Goal: Task Accomplishment & Management: Manage account settings

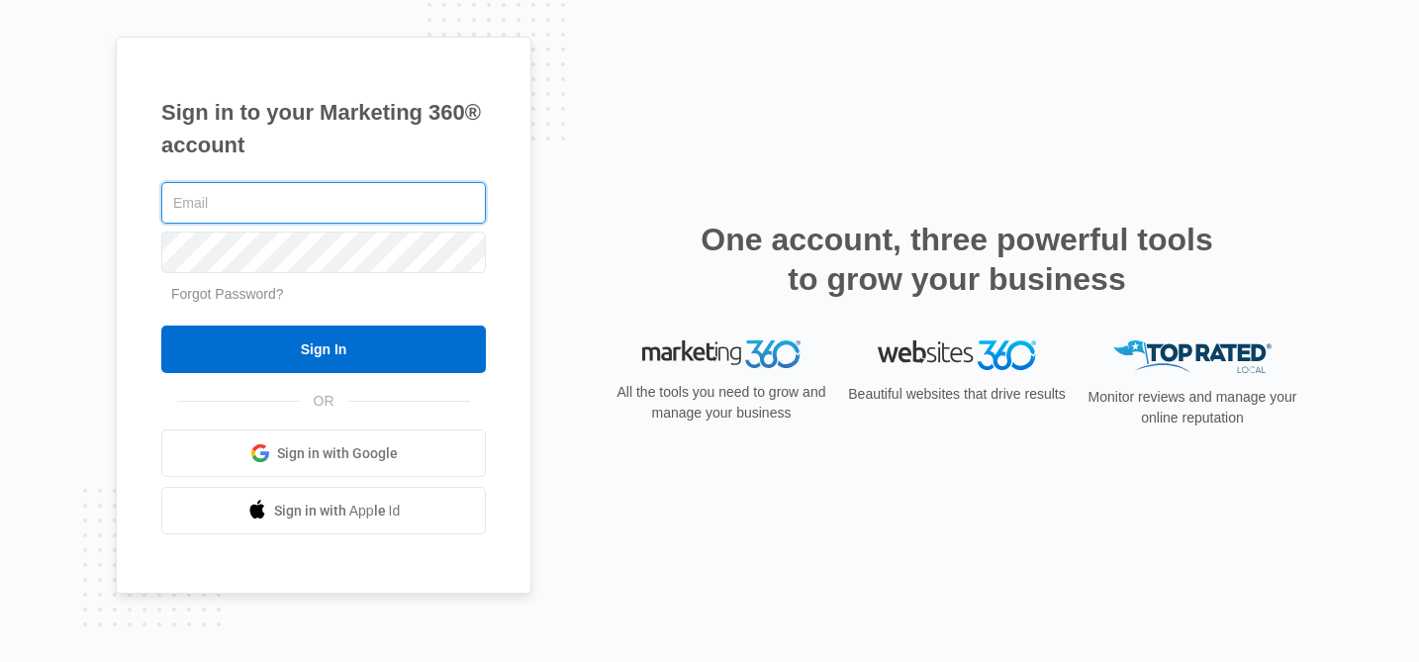
type input "[PERSON_NAME][EMAIL_ADDRESS][PERSON_NAME][DOMAIN_NAME]"
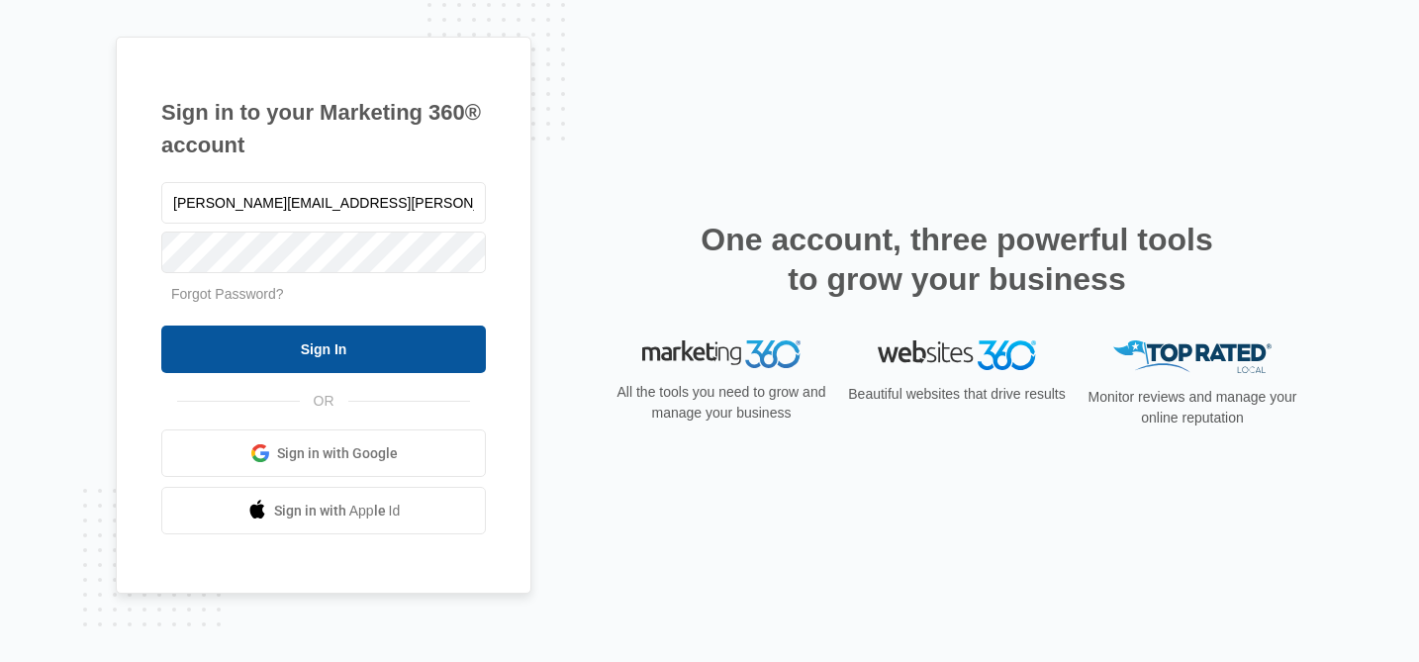
click at [410, 343] on input "Sign In" at bounding box center [323, 350] width 325 height 48
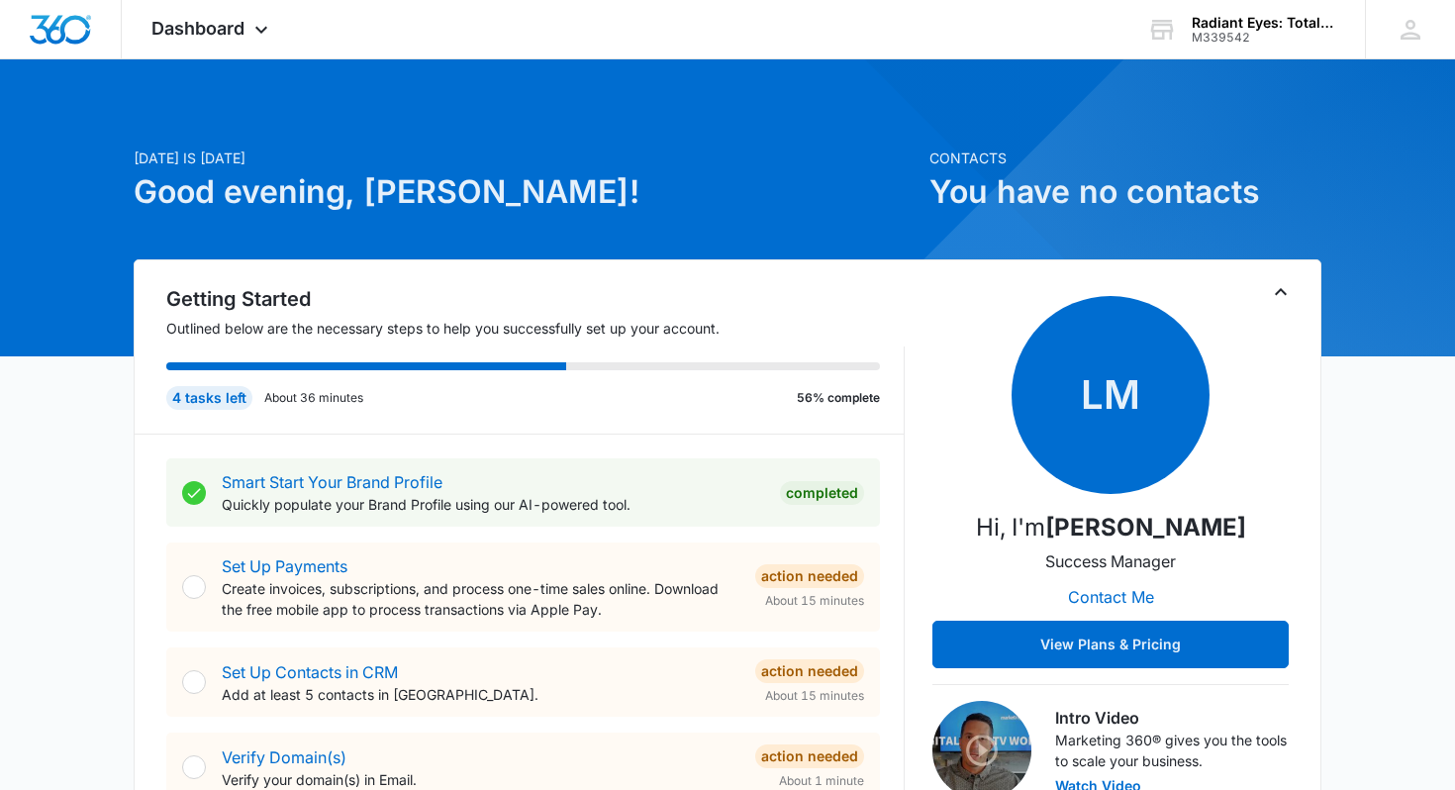
scroll to position [3, 0]
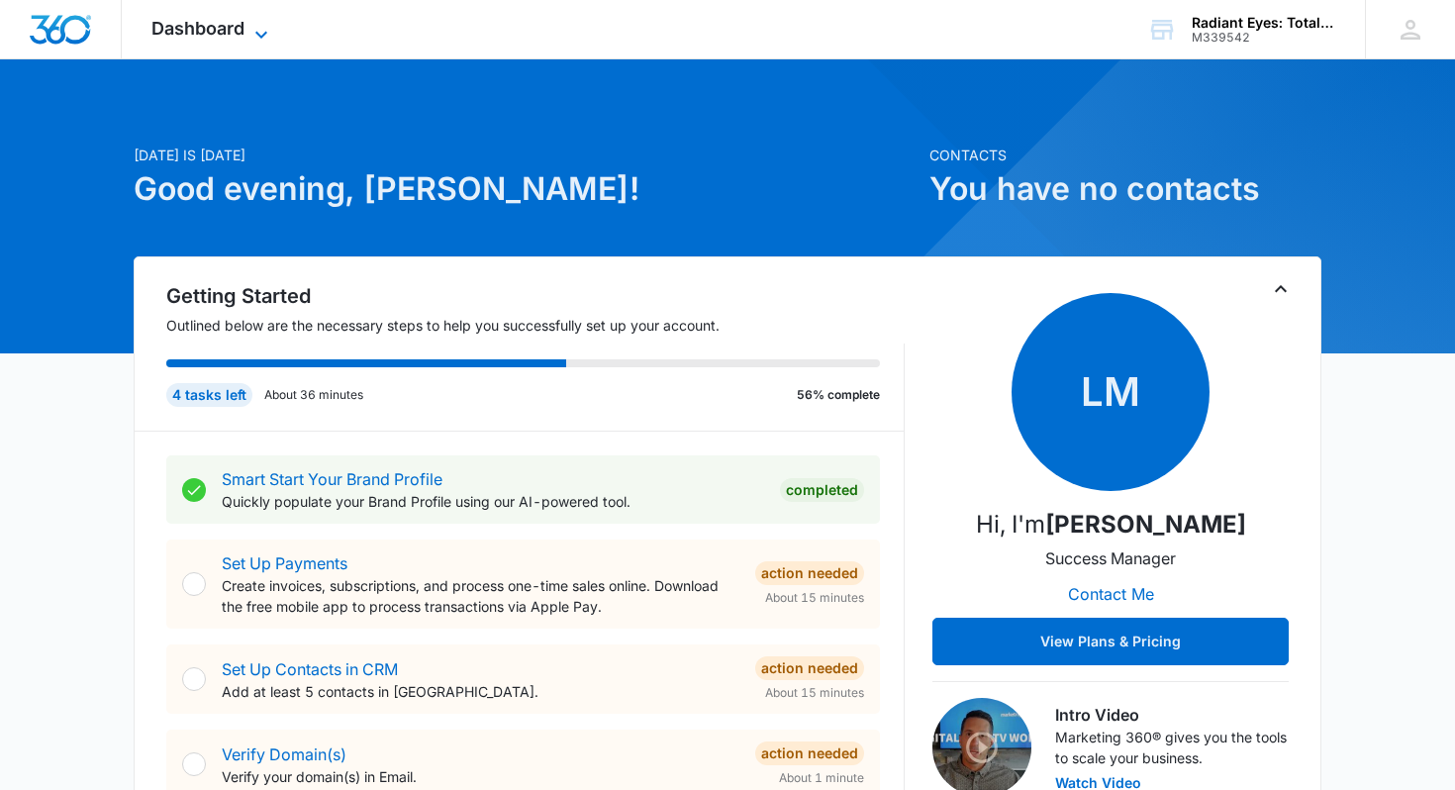
click at [266, 30] on icon at bounding box center [261, 35] width 24 height 24
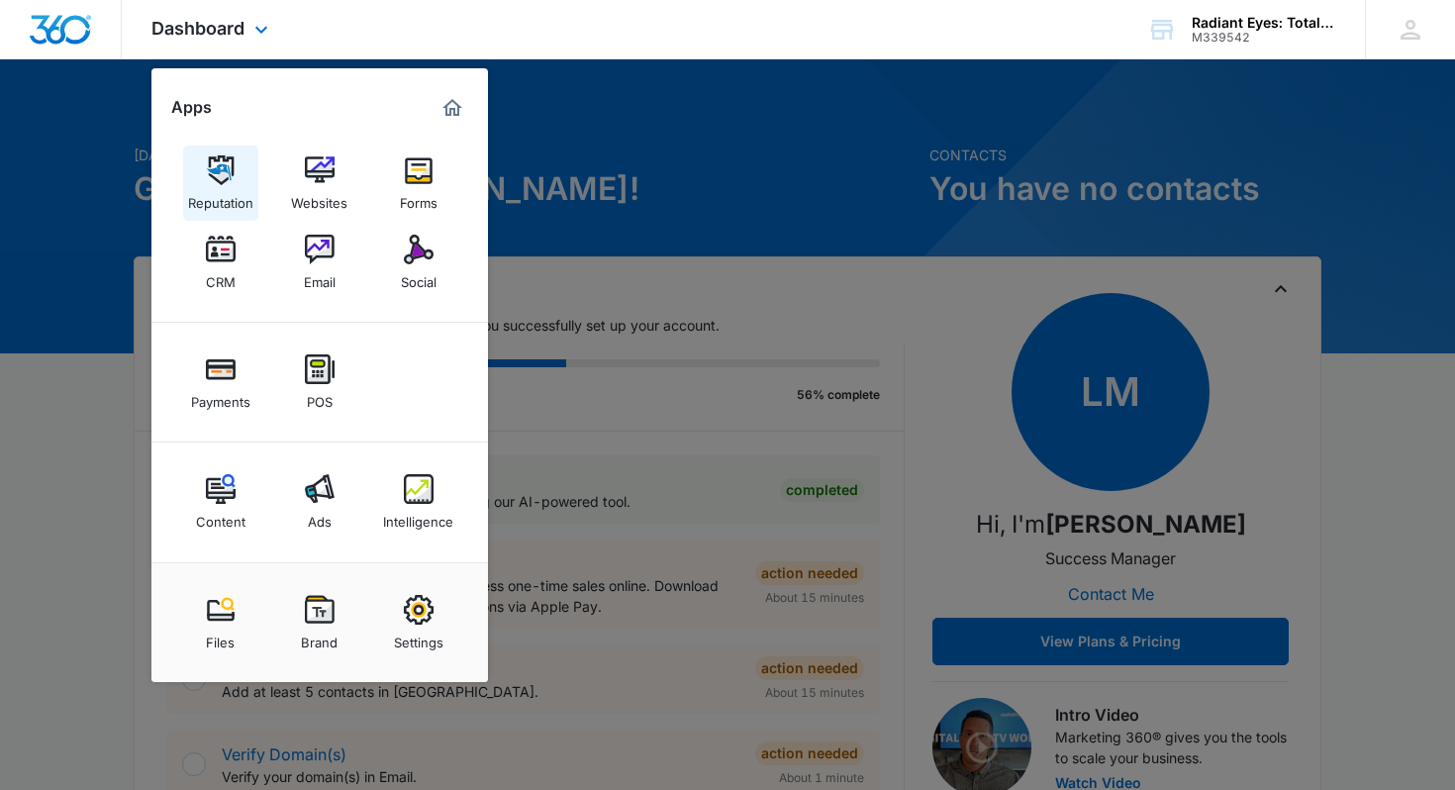
click at [223, 180] on img at bounding box center [221, 170] width 30 height 30
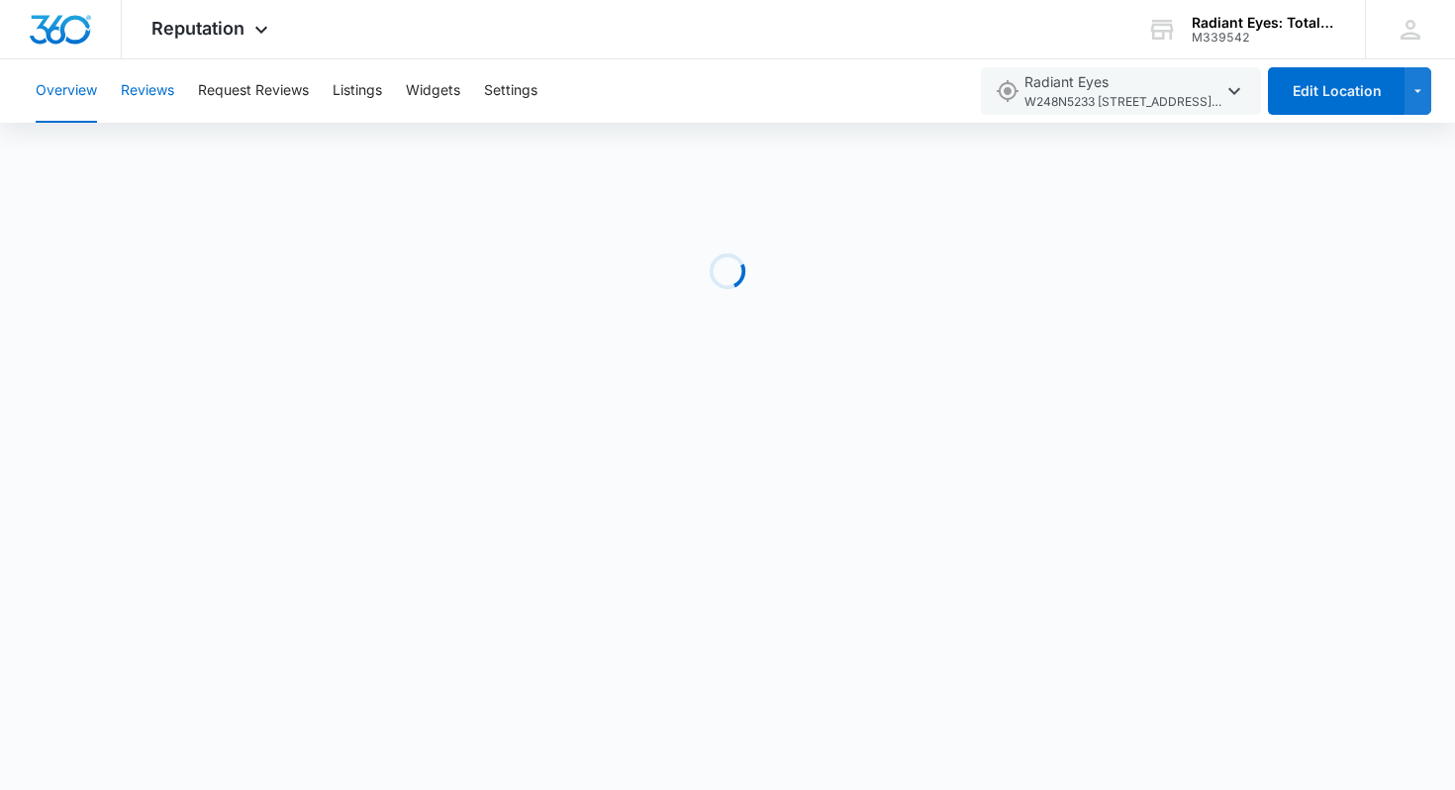
click at [141, 99] on button "Reviews" at bounding box center [147, 90] width 53 height 63
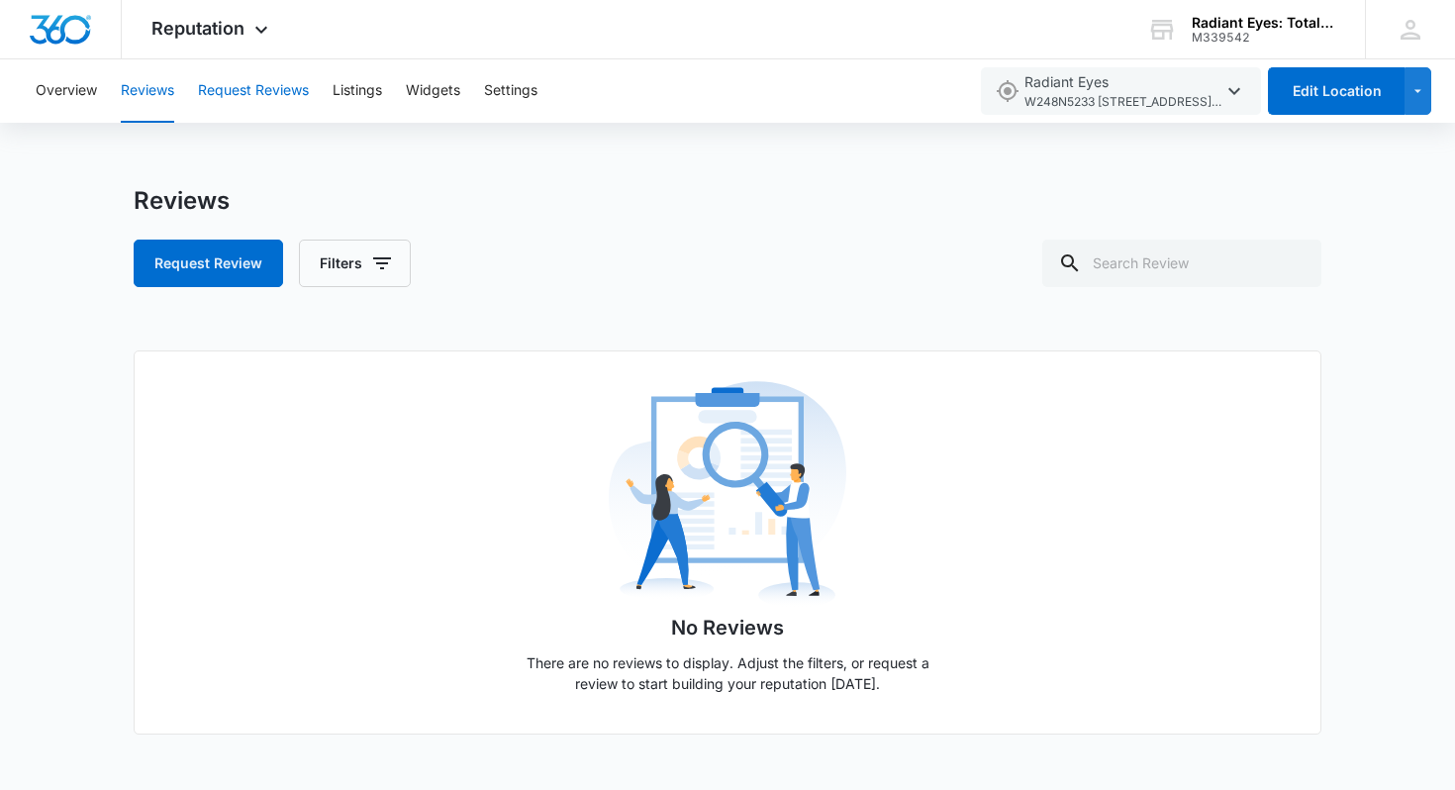
click at [253, 76] on button "Request Reviews" at bounding box center [253, 90] width 111 height 63
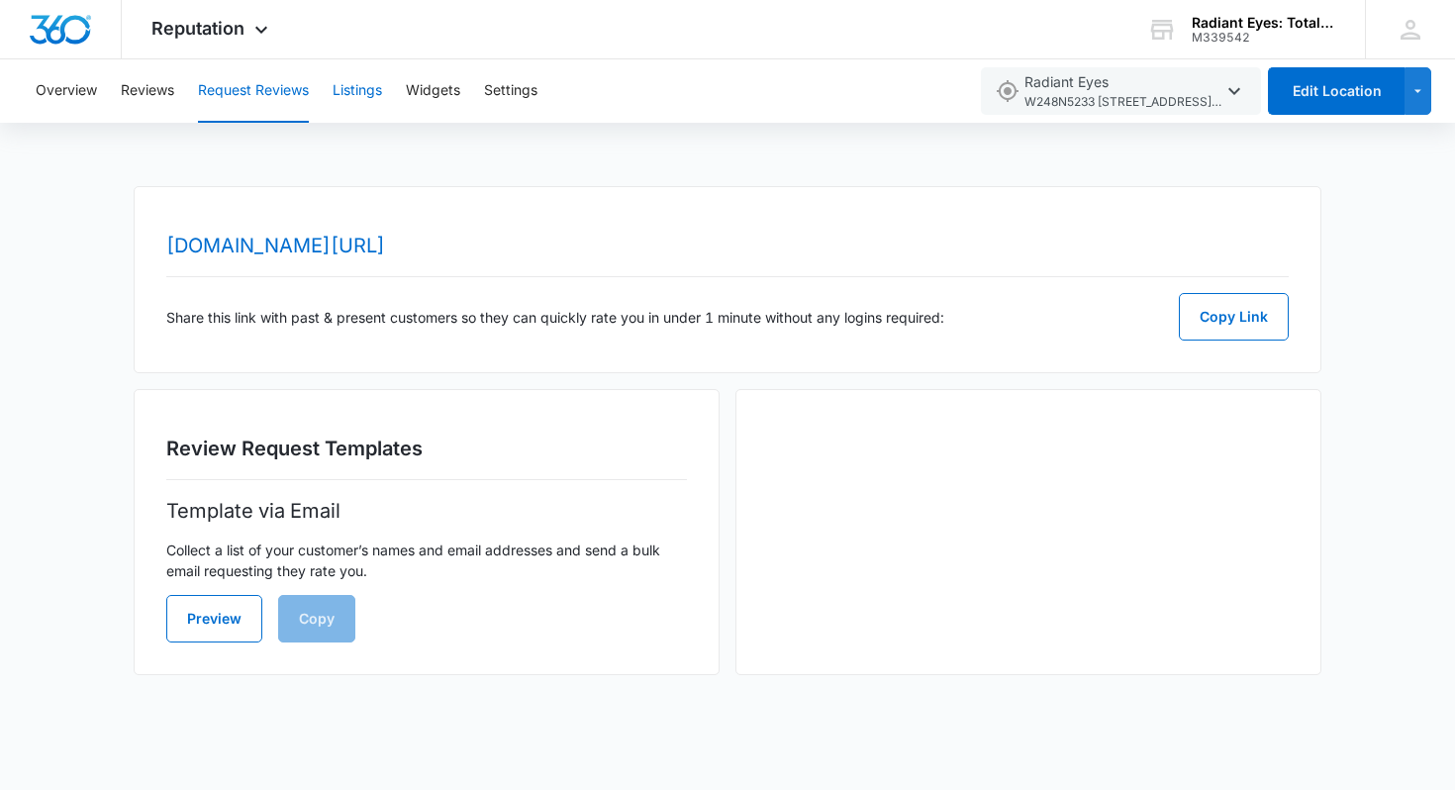
click at [349, 106] on button "Listings" at bounding box center [357, 90] width 49 height 63
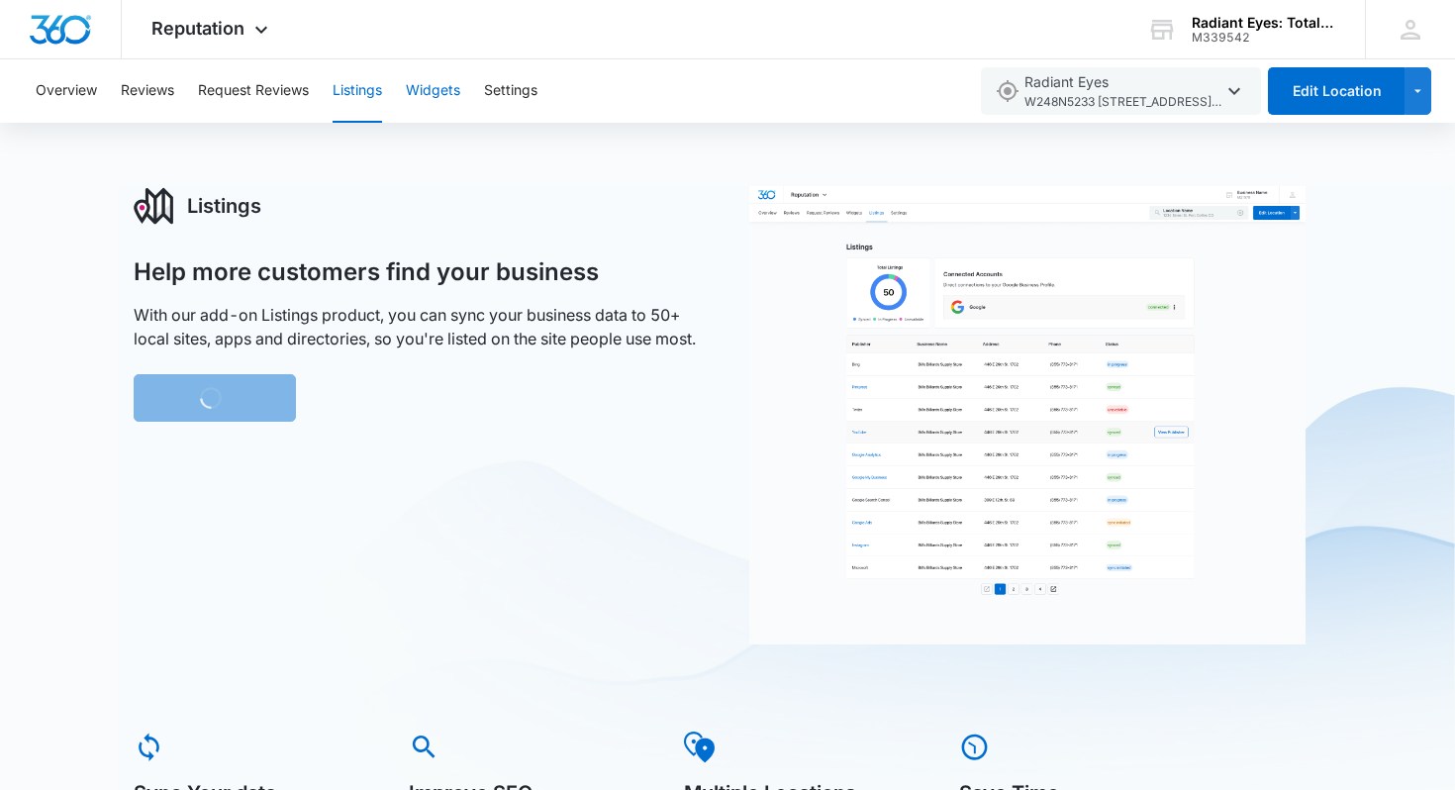
click at [428, 103] on button "Widgets" at bounding box center [433, 90] width 54 height 63
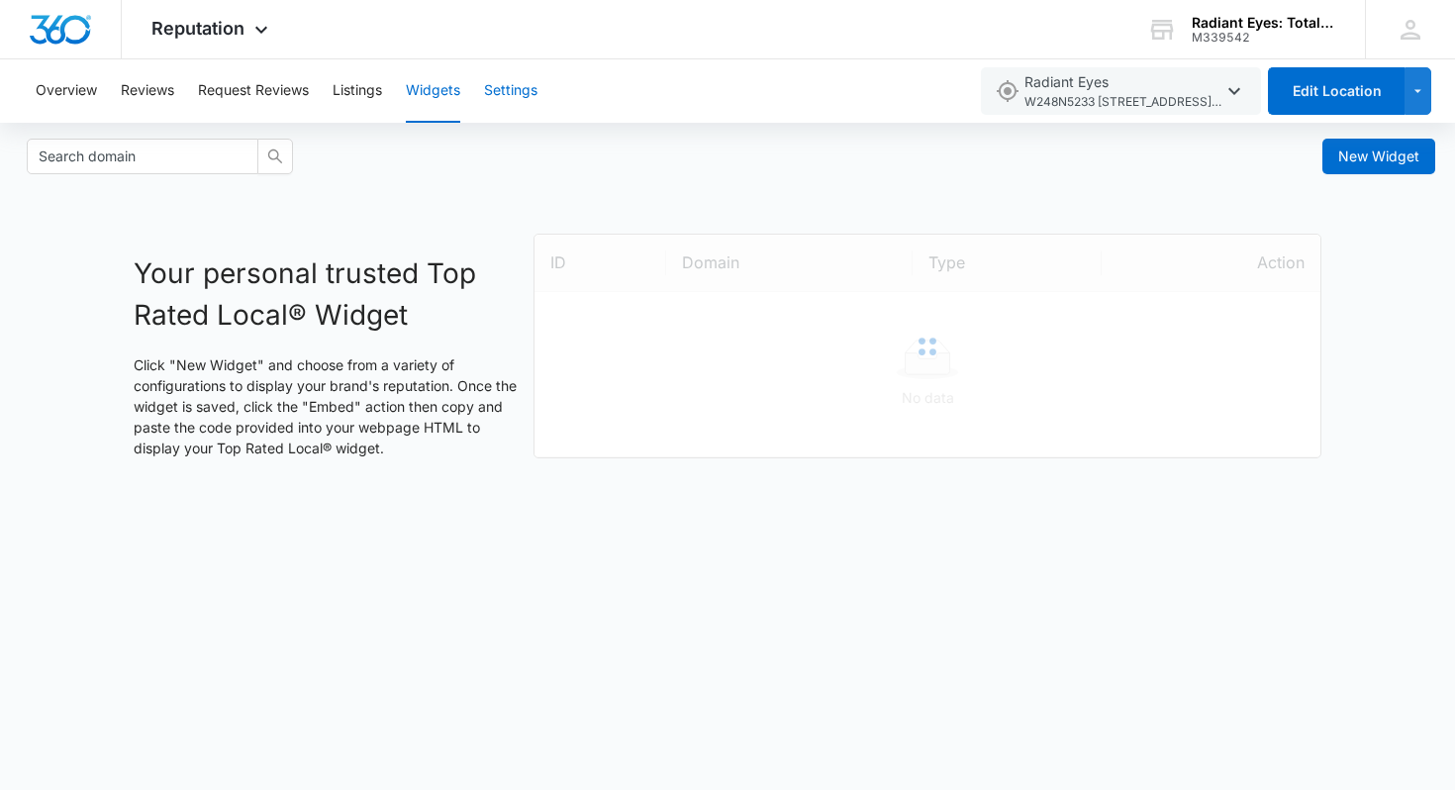
click at [499, 94] on button "Settings" at bounding box center [510, 90] width 53 height 63
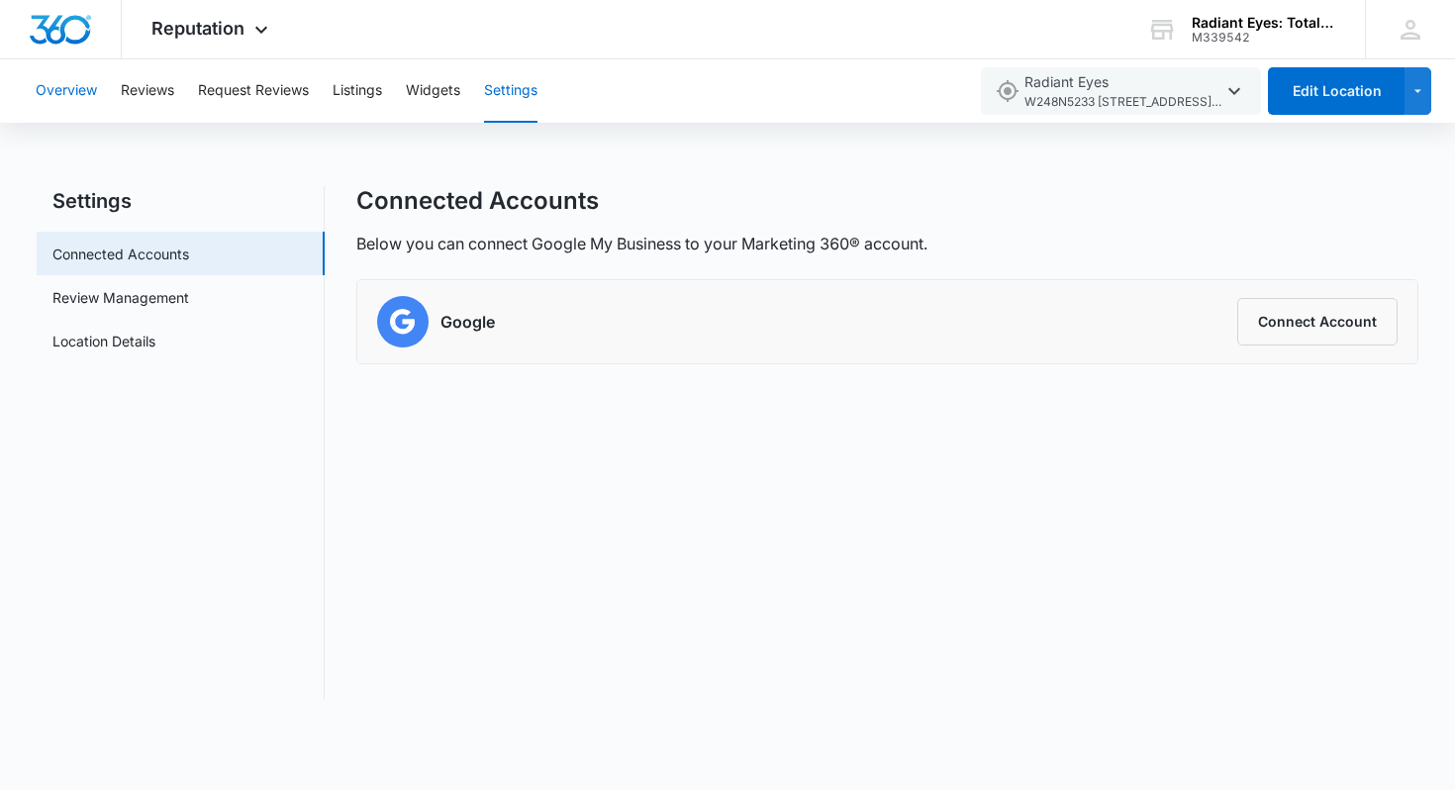
click at [77, 89] on button "Overview" at bounding box center [66, 90] width 61 height 63
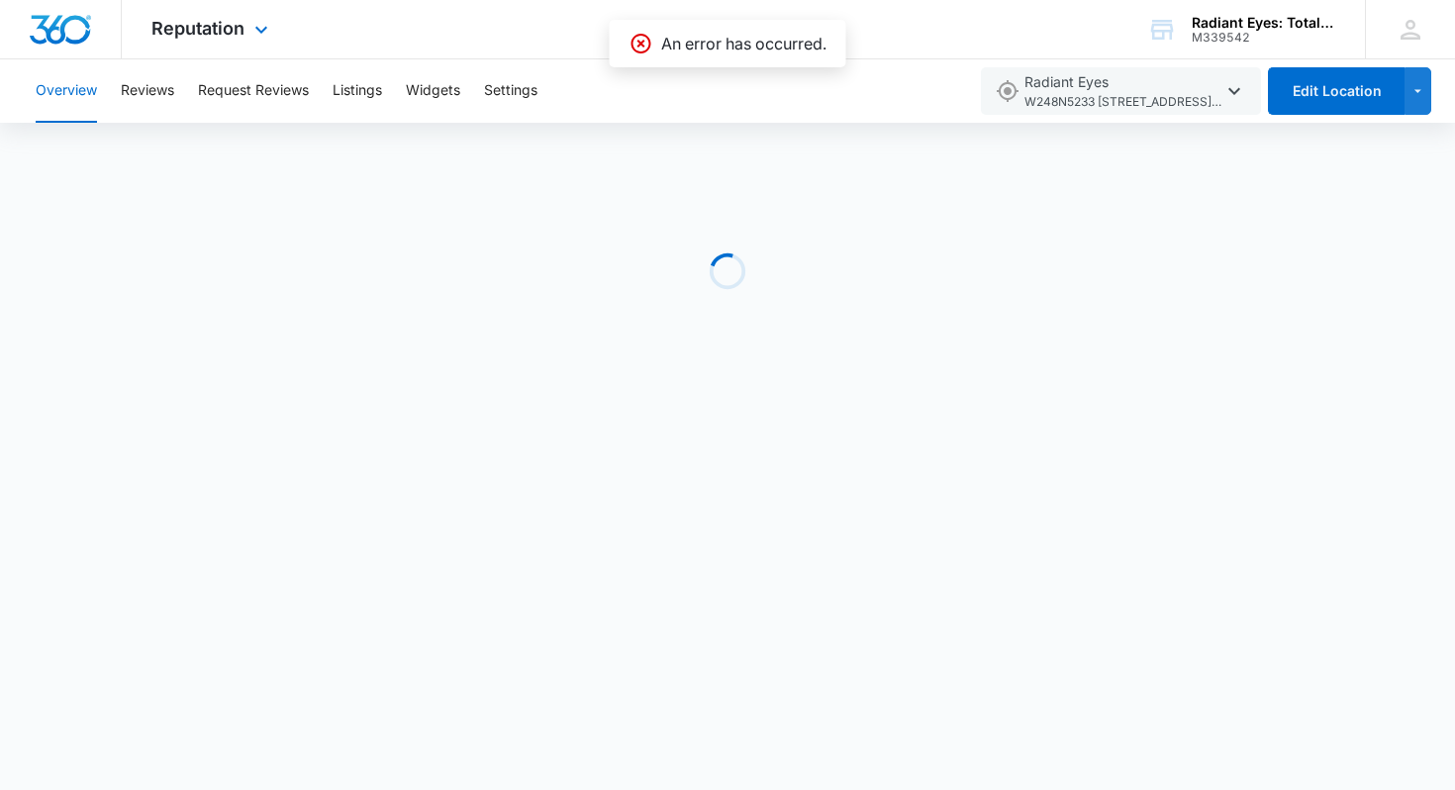
click at [79, 17] on img "Dashboard" at bounding box center [60, 30] width 63 height 30
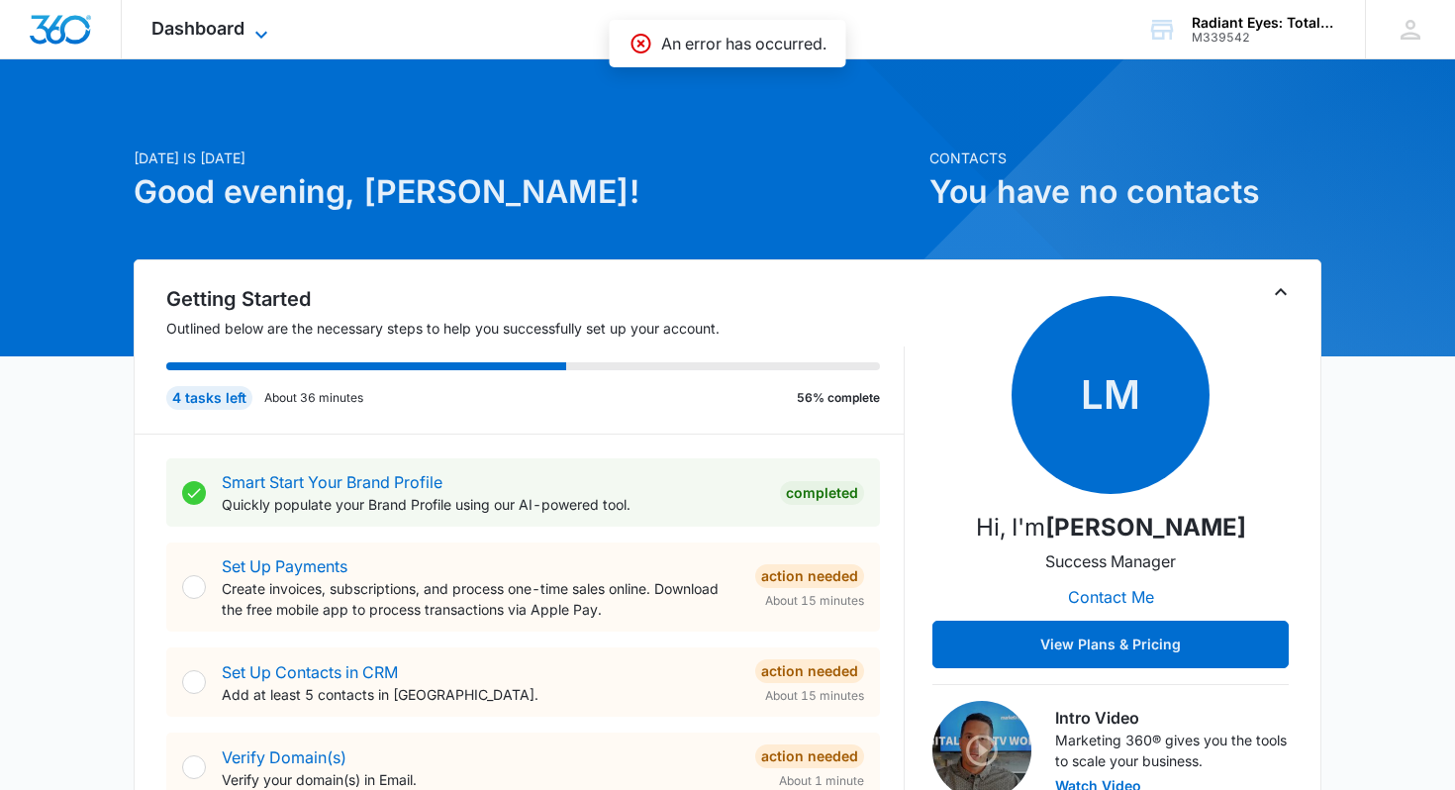
click at [231, 33] on span "Dashboard" at bounding box center [197, 28] width 93 height 21
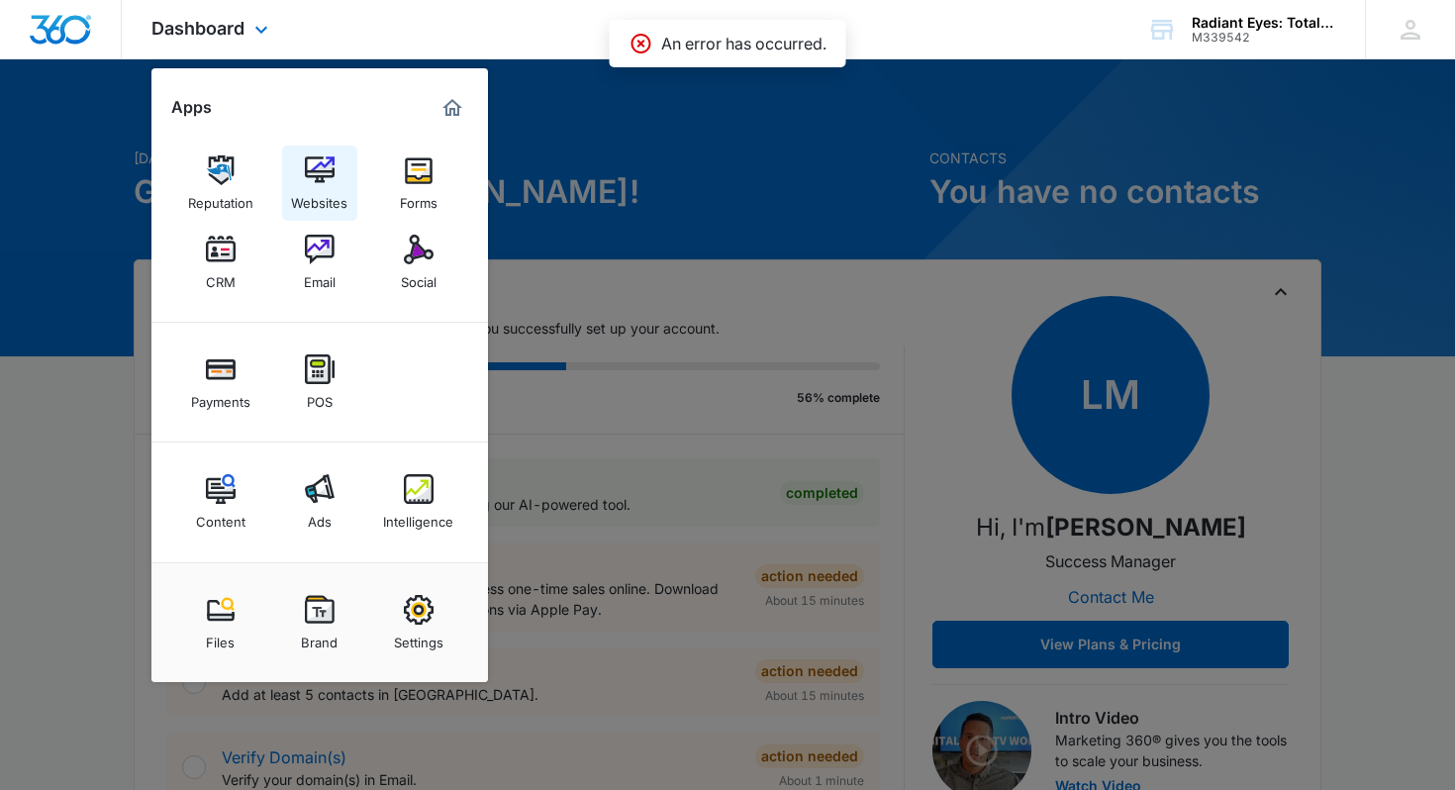
click at [319, 187] on div "Websites" at bounding box center [319, 198] width 56 height 26
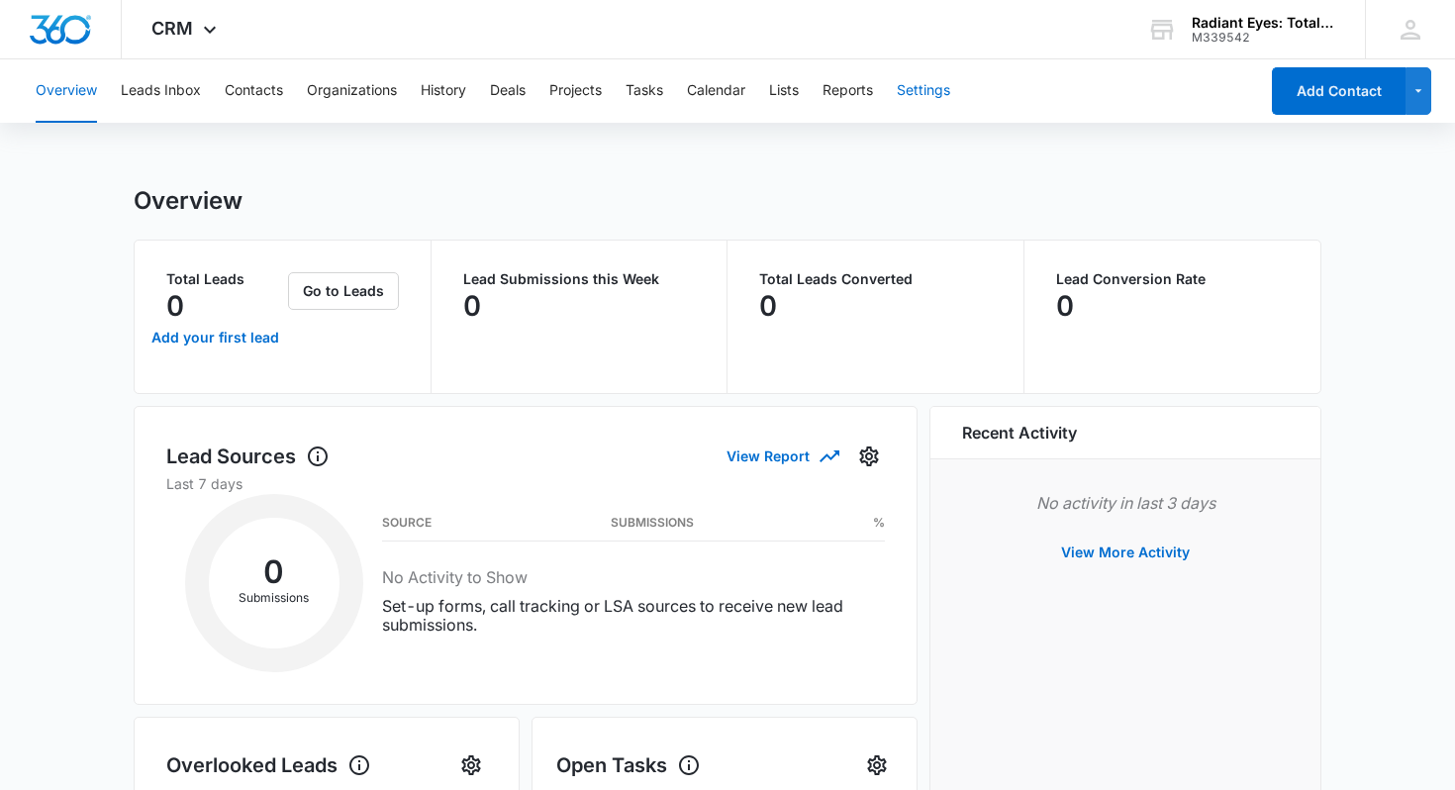
click at [930, 85] on button "Settings" at bounding box center [923, 90] width 53 height 63
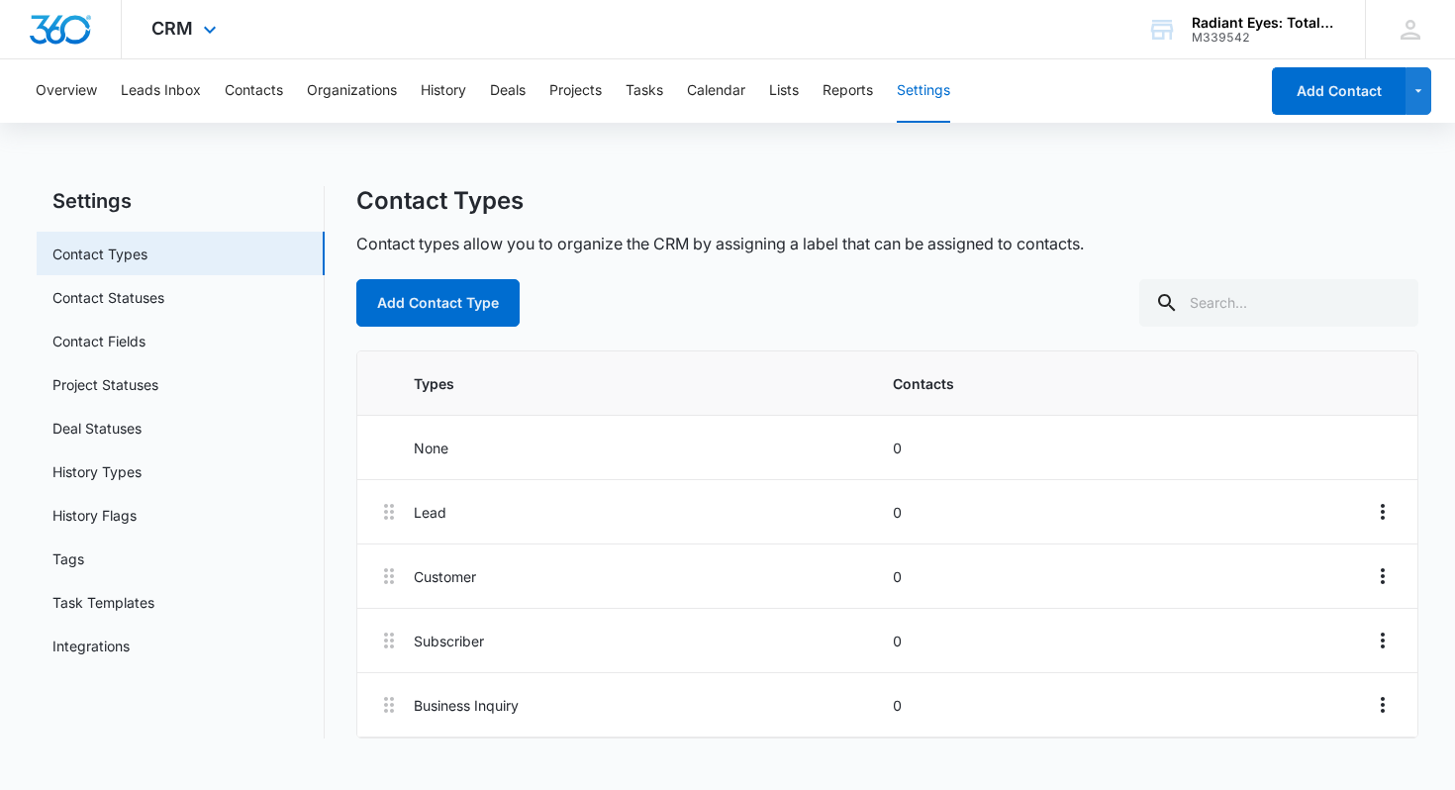
click at [64, 27] on img "Dashboard" at bounding box center [60, 30] width 63 height 30
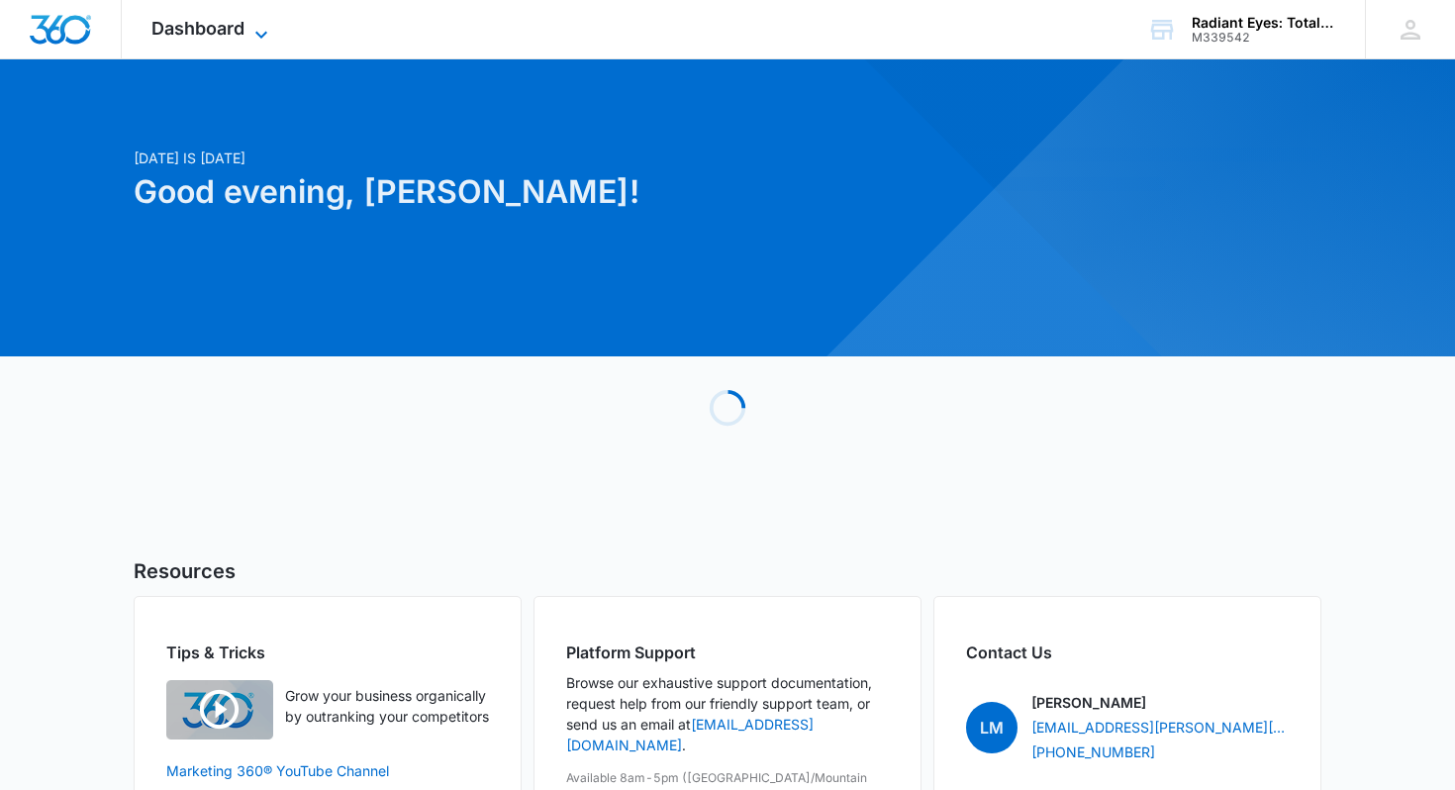
click at [212, 27] on span "Dashboard" at bounding box center [197, 28] width 93 height 21
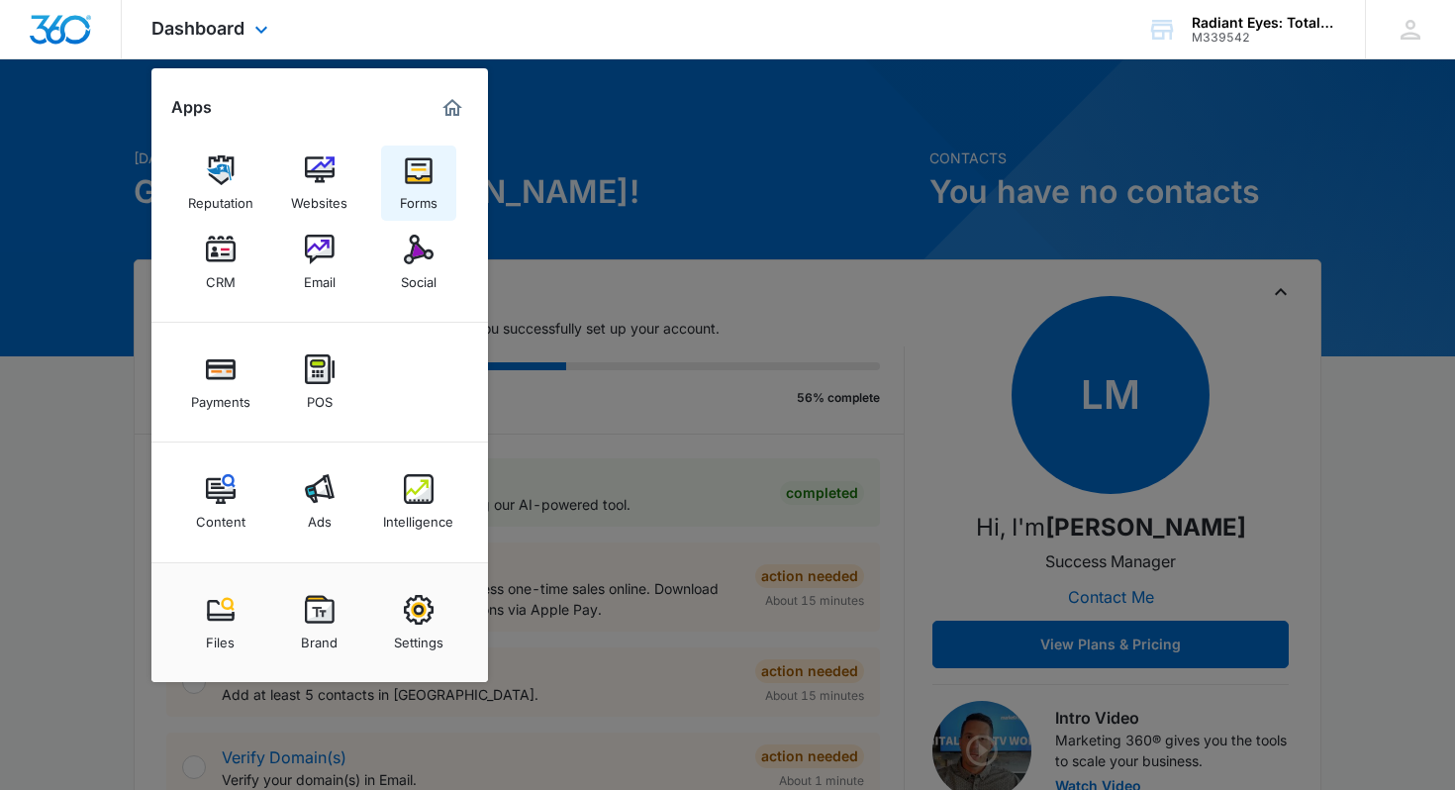
click at [400, 185] on div "Forms" at bounding box center [419, 198] width 38 height 26
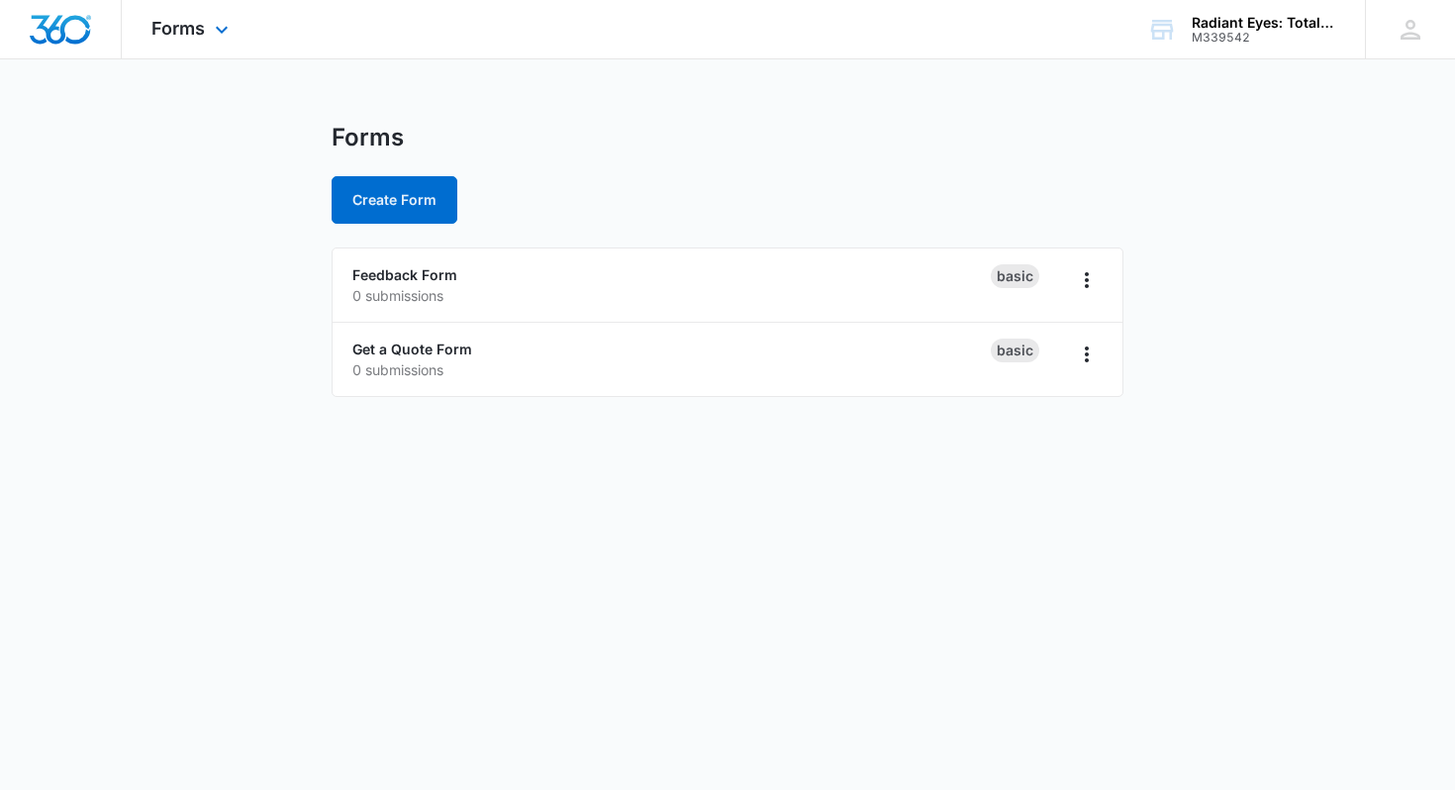
click at [198, 43] on div "Forms Apps Reputation Websites Forms CRM Email Social Payments POS Content Ads …" at bounding box center [193, 29] width 142 height 58
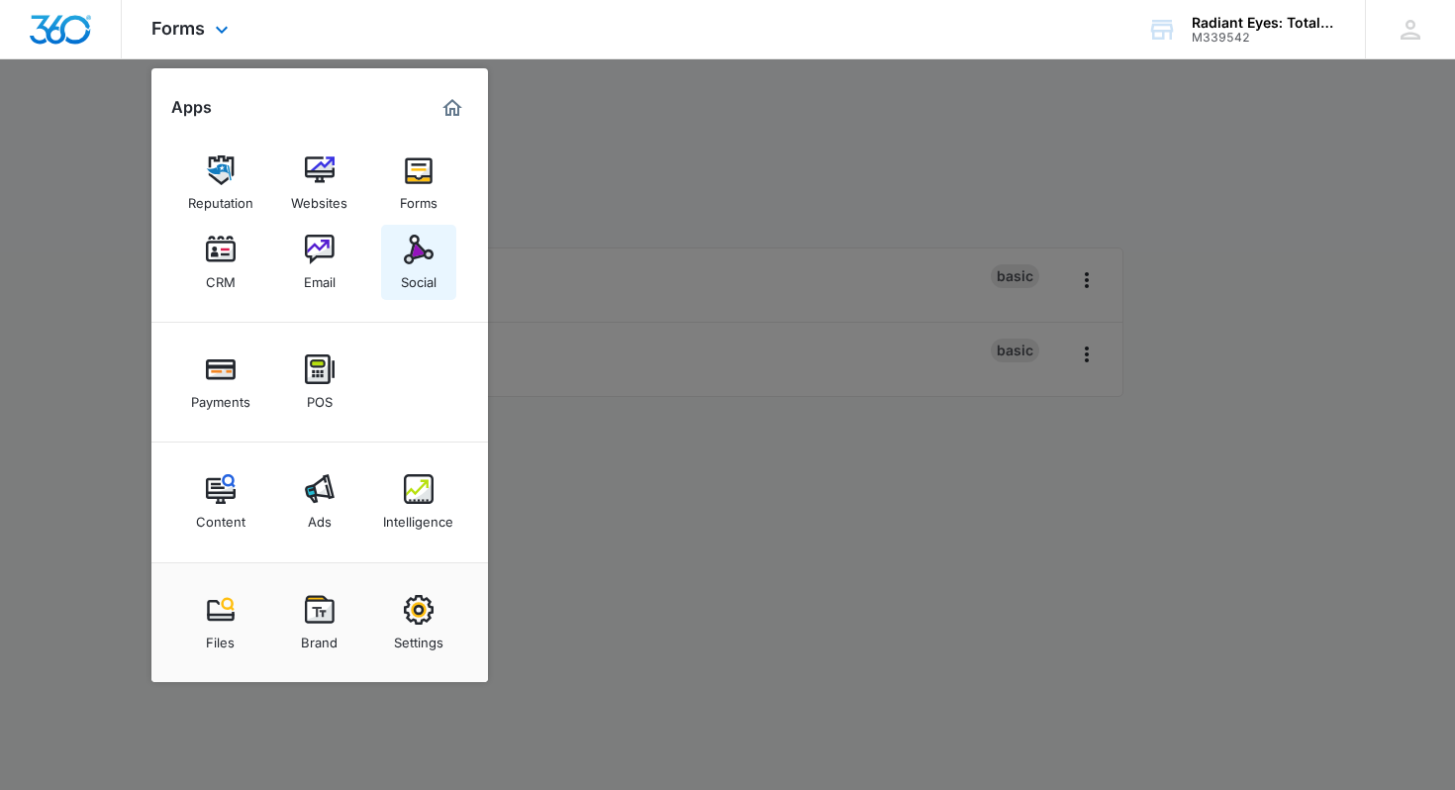
click at [401, 256] on link "Social" at bounding box center [418, 262] width 75 height 75
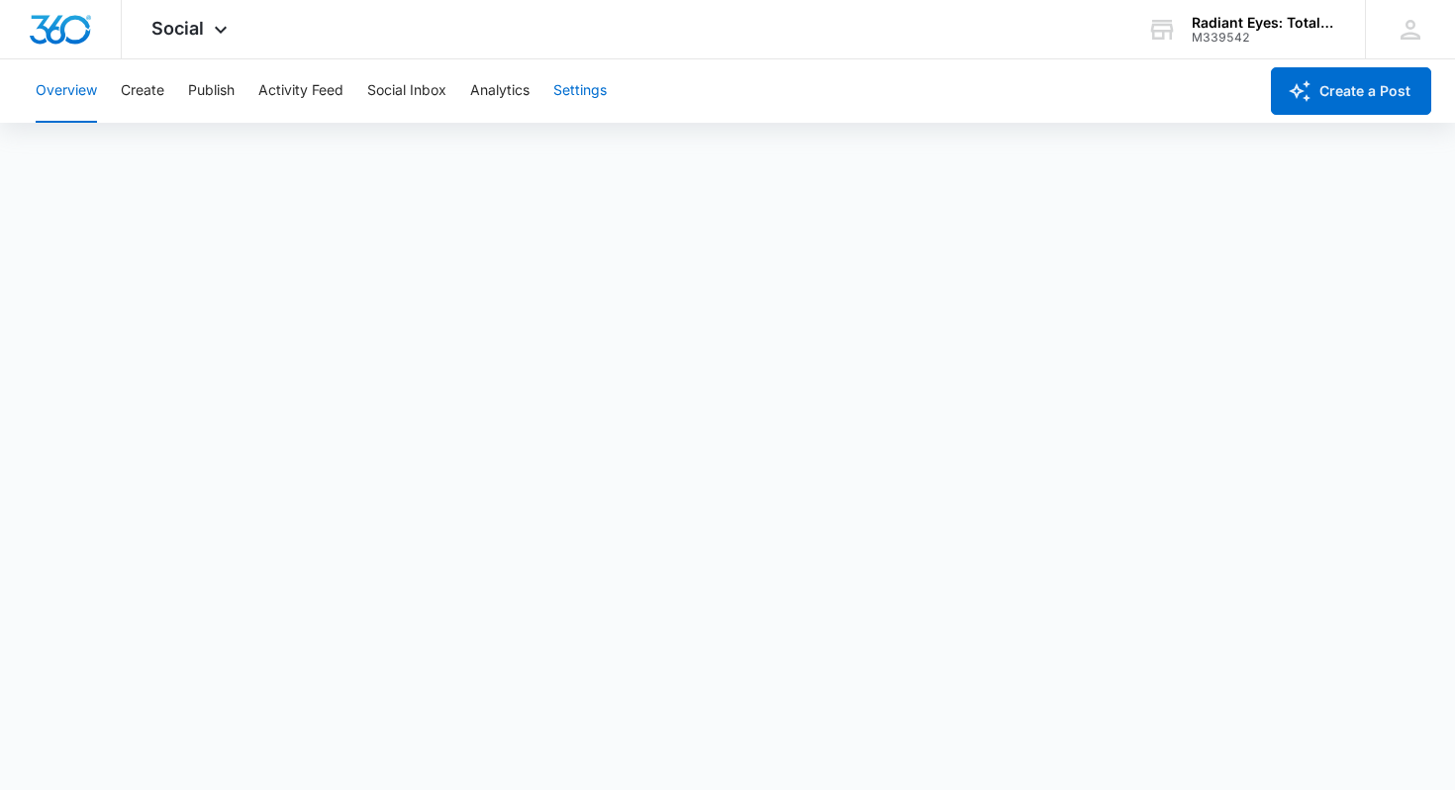
click at [587, 92] on button "Settings" at bounding box center [579, 90] width 53 height 63
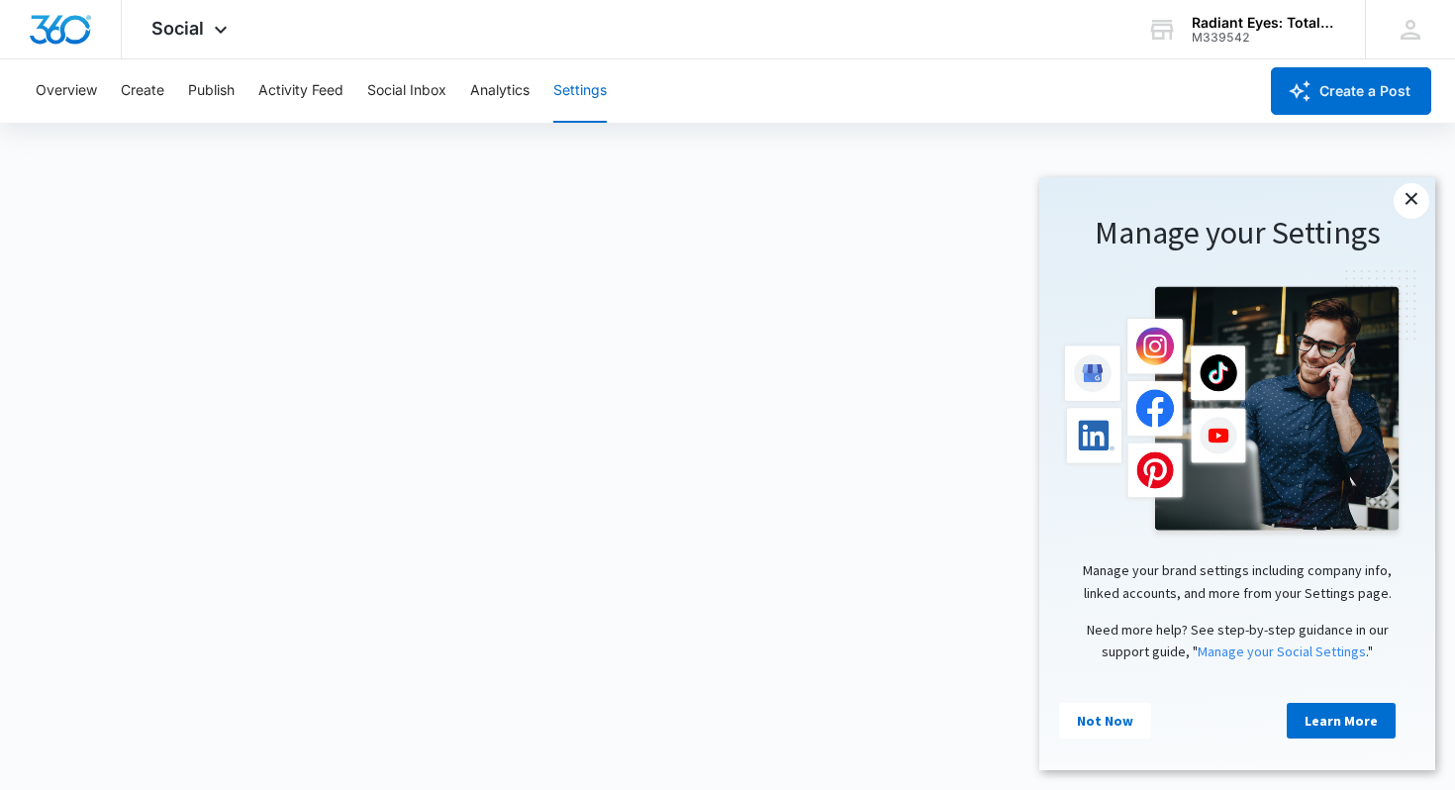
click at [1417, 203] on link "×" at bounding box center [1412, 201] width 36 height 36
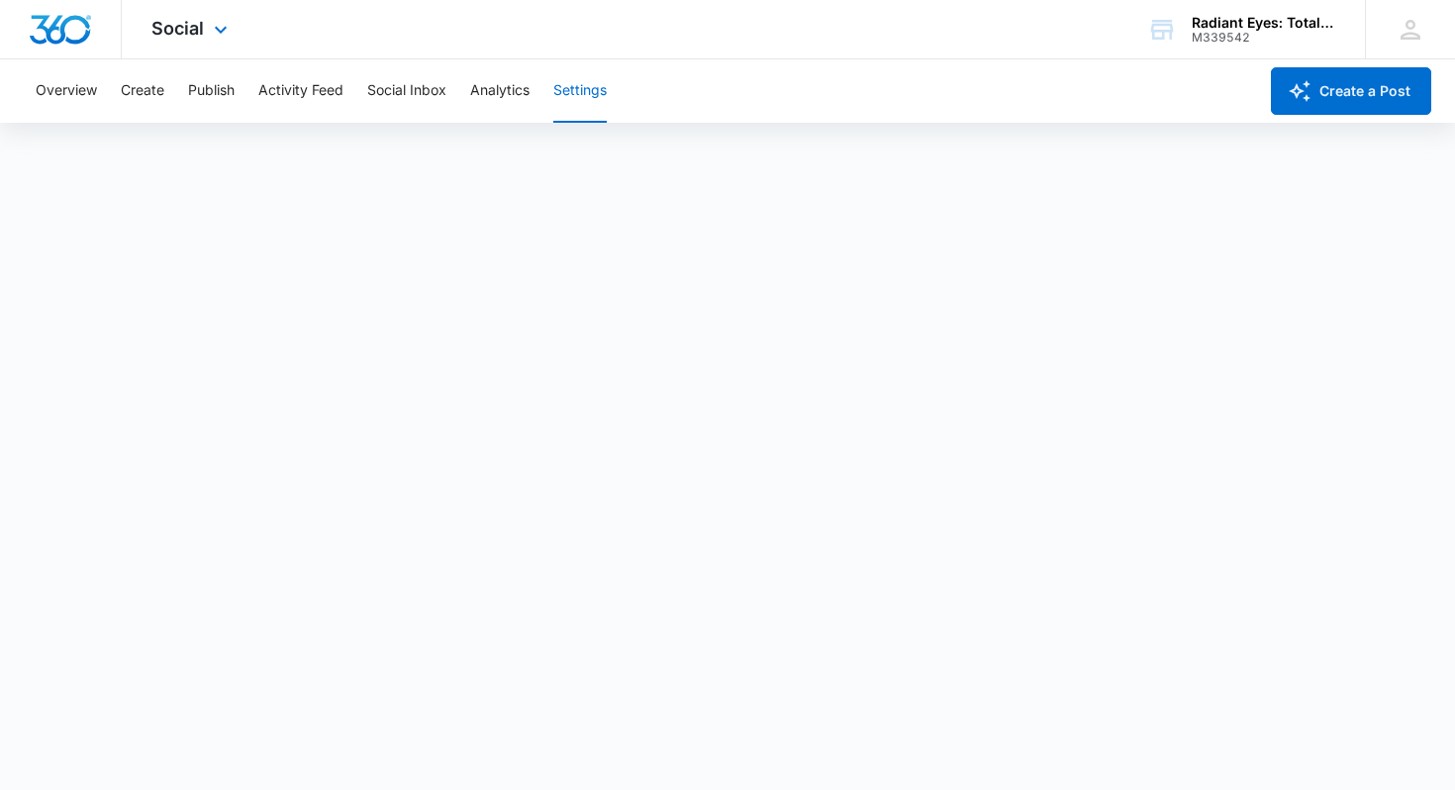
click at [85, 54] on div at bounding box center [61, 29] width 122 height 58
click at [74, 42] on img "Dashboard" at bounding box center [60, 30] width 63 height 30
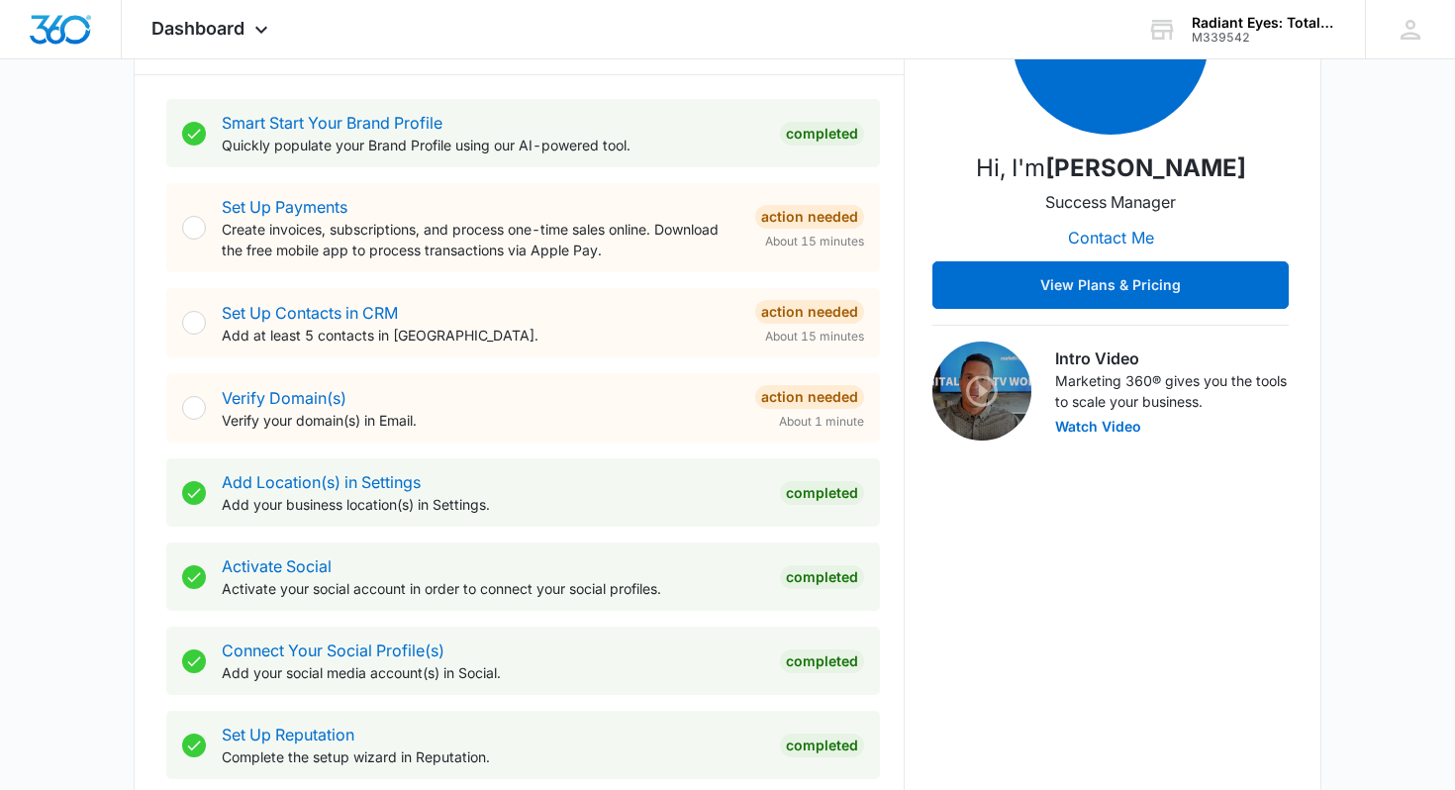
scroll to position [360, 0]
click at [280, 397] on link "Verify Domain(s)" at bounding box center [284, 397] width 125 height 20
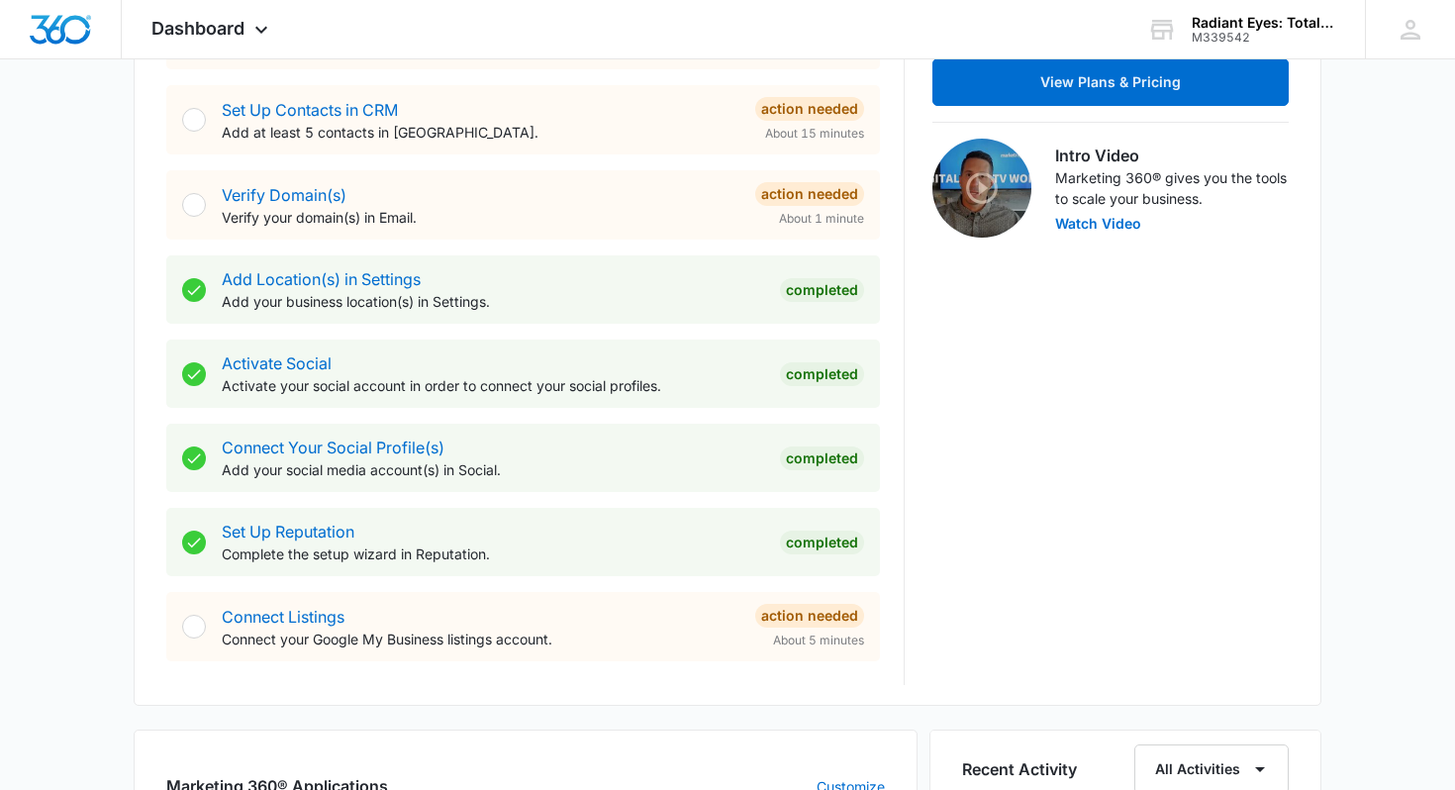
scroll to position [565, 0]
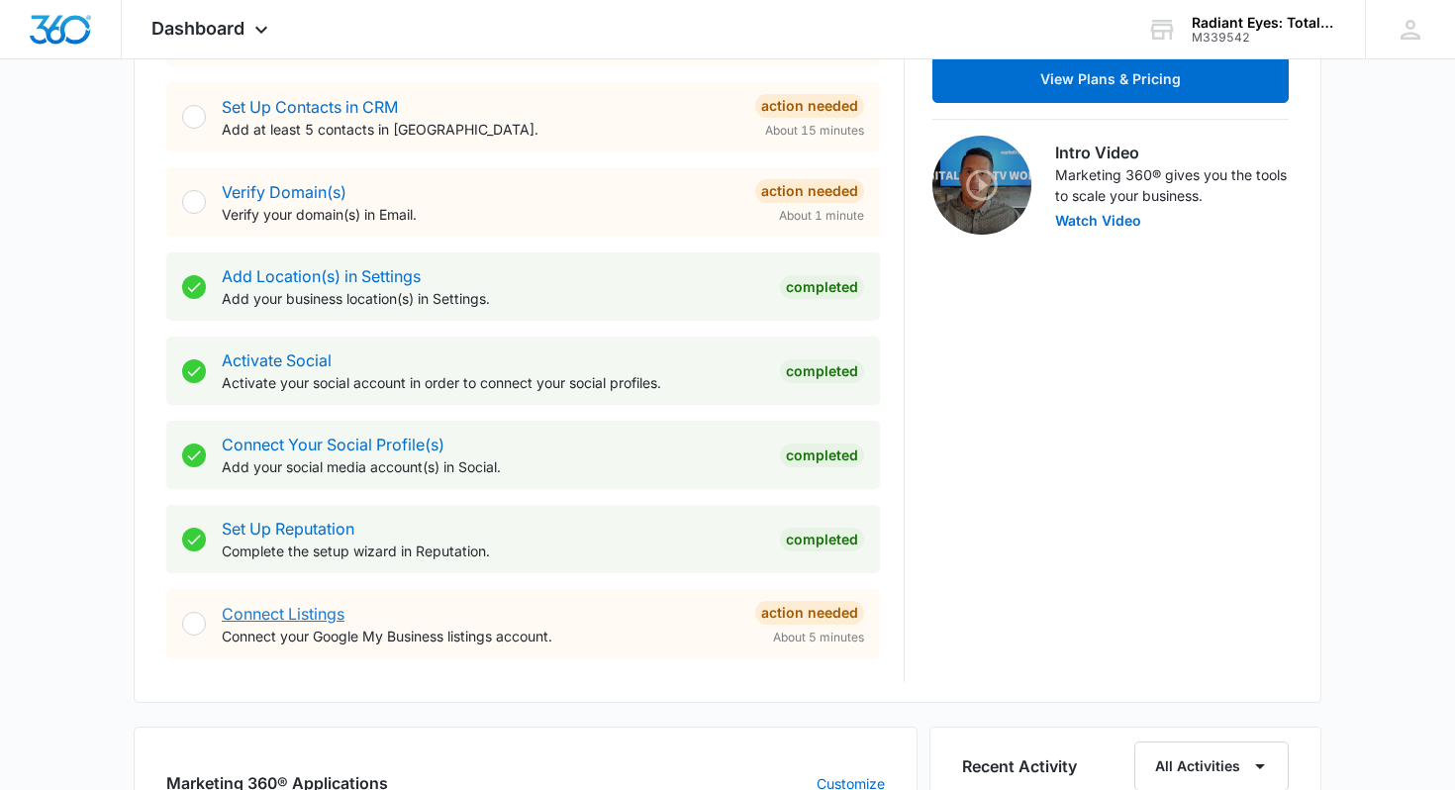
click at [298, 619] on link "Connect Listings" at bounding box center [283, 614] width 123 height 20
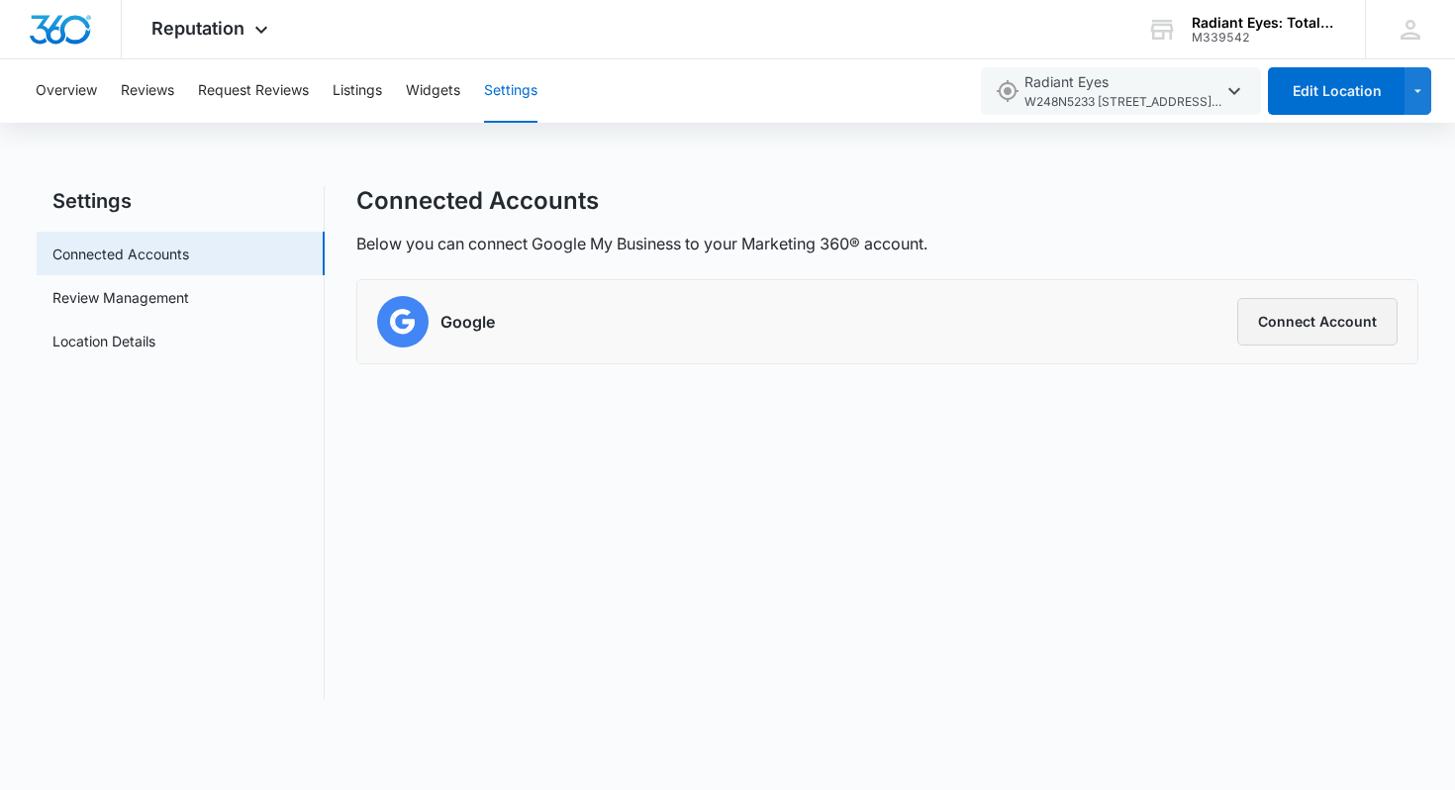
click at [1302, 319] on button "Connect Account" at bounding box center [1317, 322] width 160 height 48
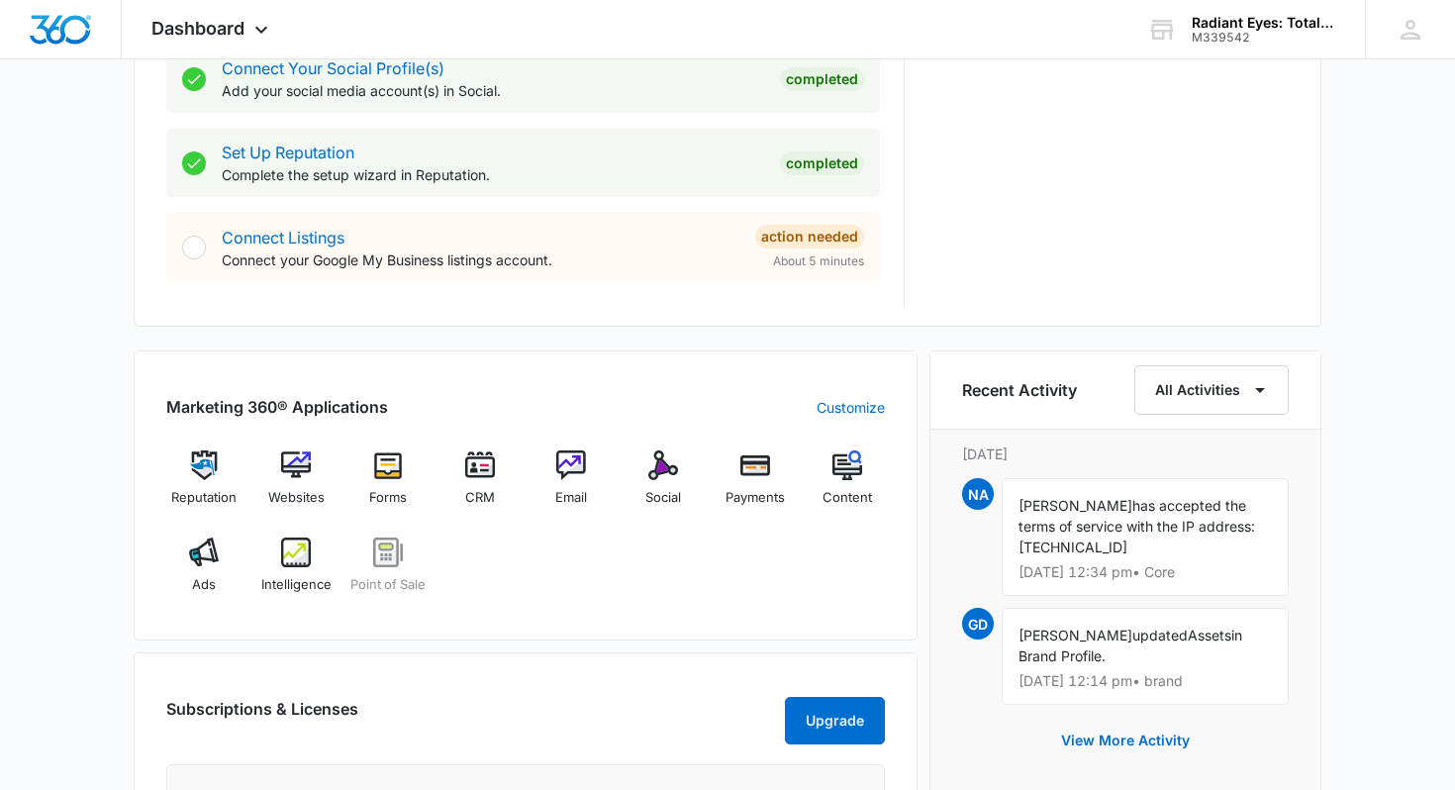
scroll to position [949, 0]
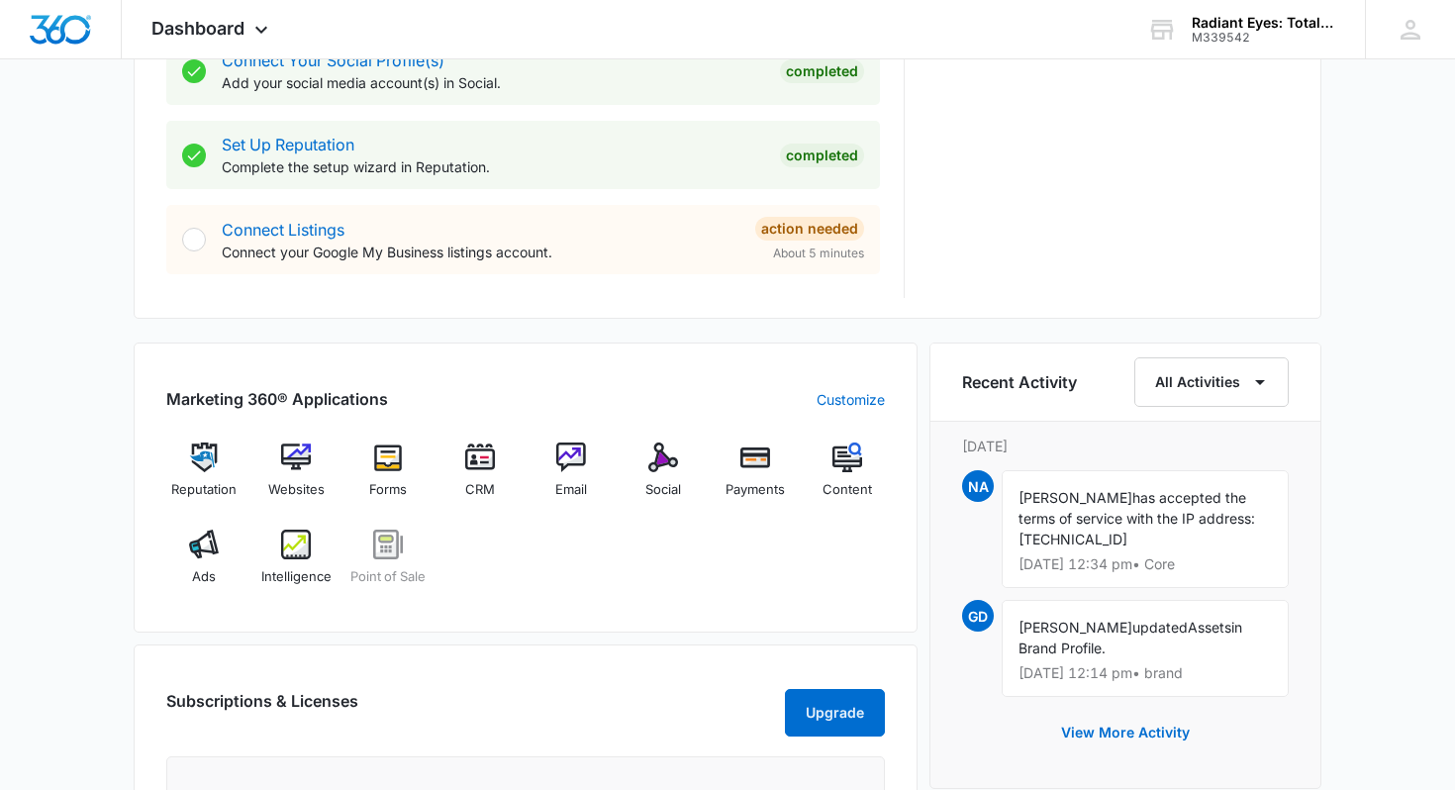
click at [324, 245] on p "Connect your Google My Business listings account." at bounding box center [481, 252] width 518 height 21
click at [318, 238] on link "Connect Listings" at bounding box center [283, 230] width 123 height 20
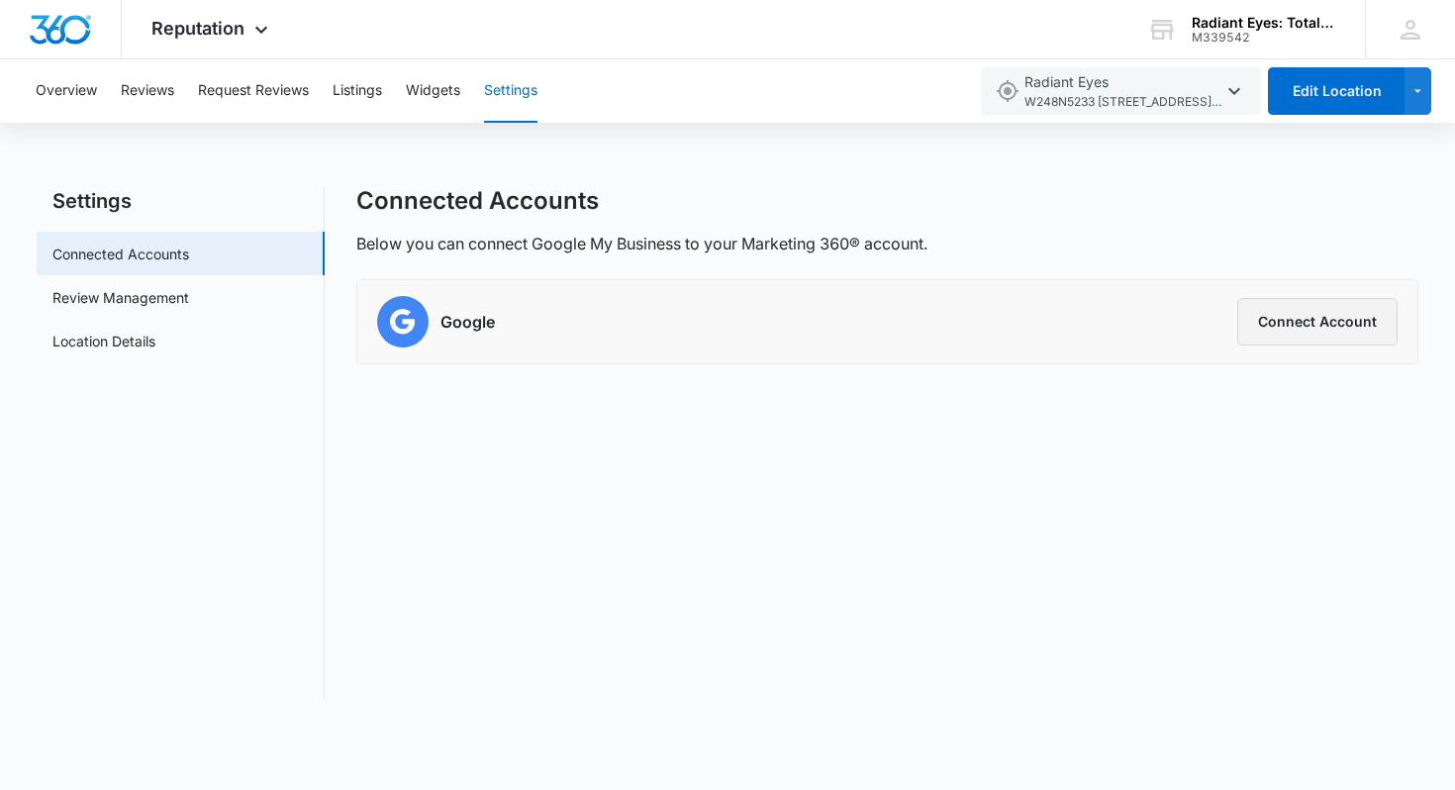
click at [1275, 318] on button "Connect Account" at bounding box center [1317, 322] width 160 height 48
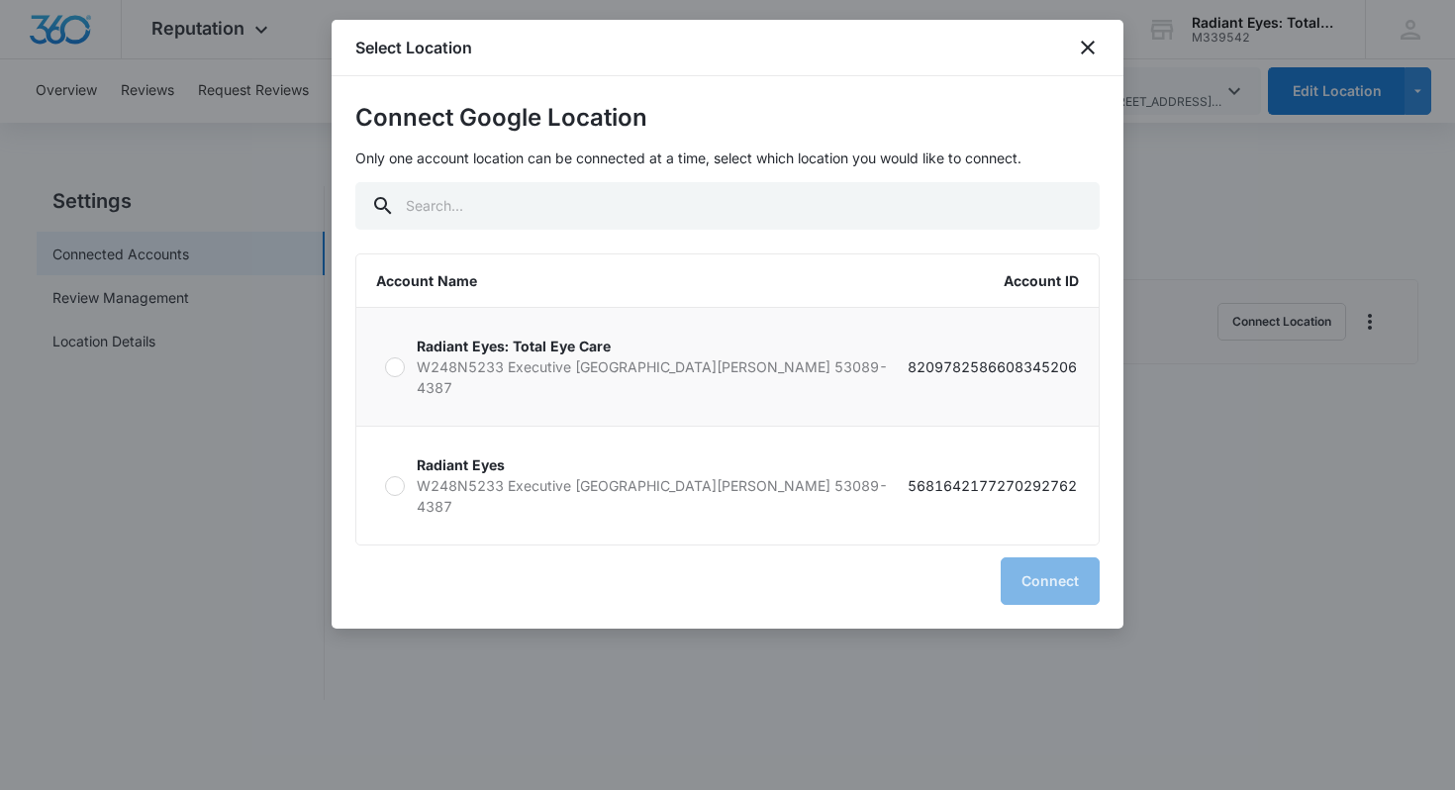
click at [432, 375] on p "W248N5233 Executive [GEOGRAPHIC_DATA][PERSON_NAME] 53089-4387" at bounding box center [662, 377] width 491 height 42
click at [385, 367] on input "Radiant Eyes: Total Eye Care W248N5233 Executive Dr [PERSON_NAME] WI 53089-4387…" at bounding box center [384, 366] width 1 height 1
click at [407, 456] on label "Radiant Eyes W248N5233 Executive Dr [PERSON_NAME] WI 53089-4387 568164217727029…" at bounding box center [727, 486] width 742 height 118
click at [385, 485] on input "Radiant Eyes W248N5233 Executive Dr [PERSON_NAME] WI 53089-4387 568164217727029…" at bounding box center [384, 485] width 1 height 1
radio input "false"
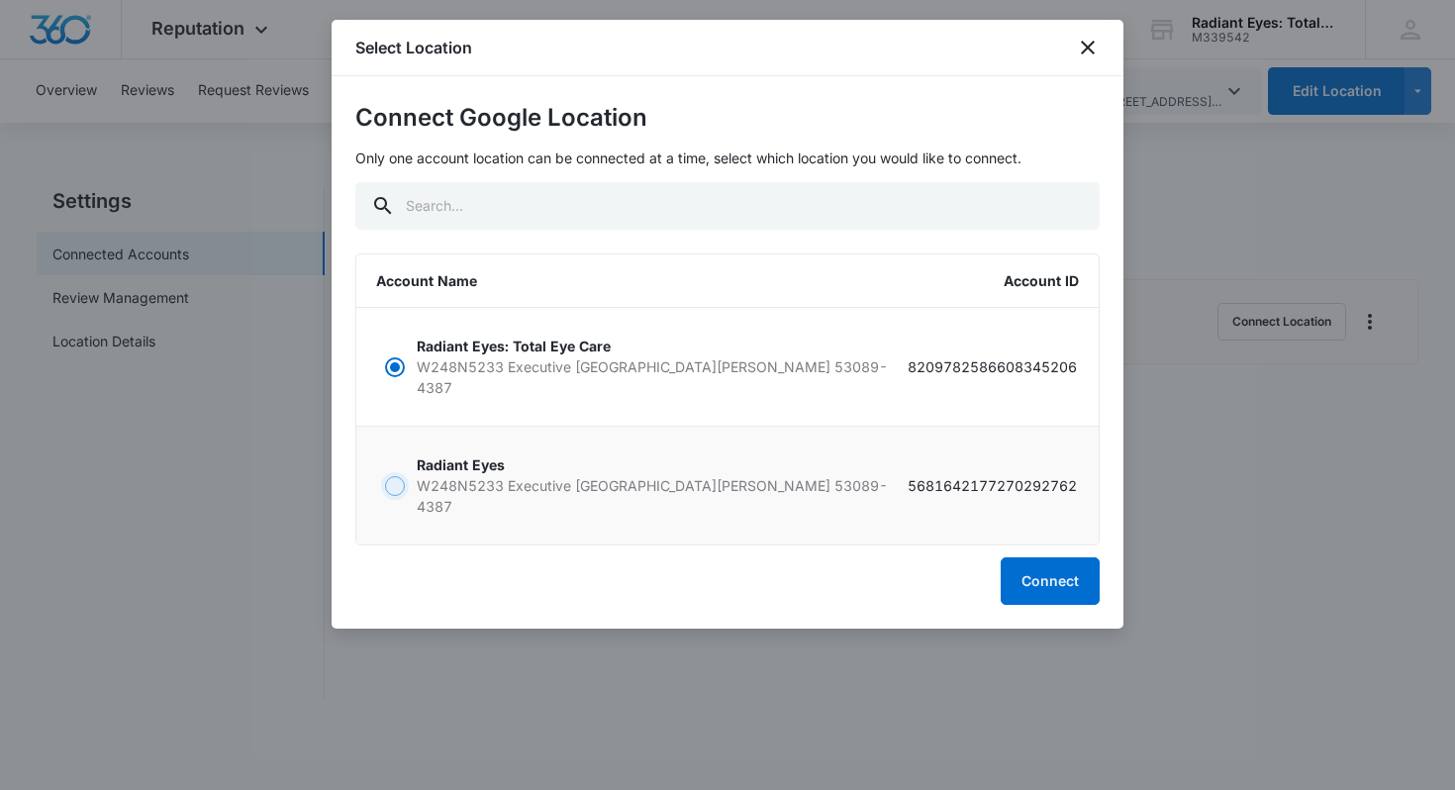
radio input "true"
click at [444, 332] on label "Radiant Eyes: Total Eye Care W248N5233 Executive Dr [PERSON_NAME] WI 53089-4387…" at bounding box center [727, 367] width 742 height 118
click at [385, 366] on input "Radiant Eyes: Total Eye Care W248N5233 Executive Dr [PERSON_NAME] WI 53089-4387…" at bounding box center [384, 366] width 1 height 1
radio input "true"
radio input "false"
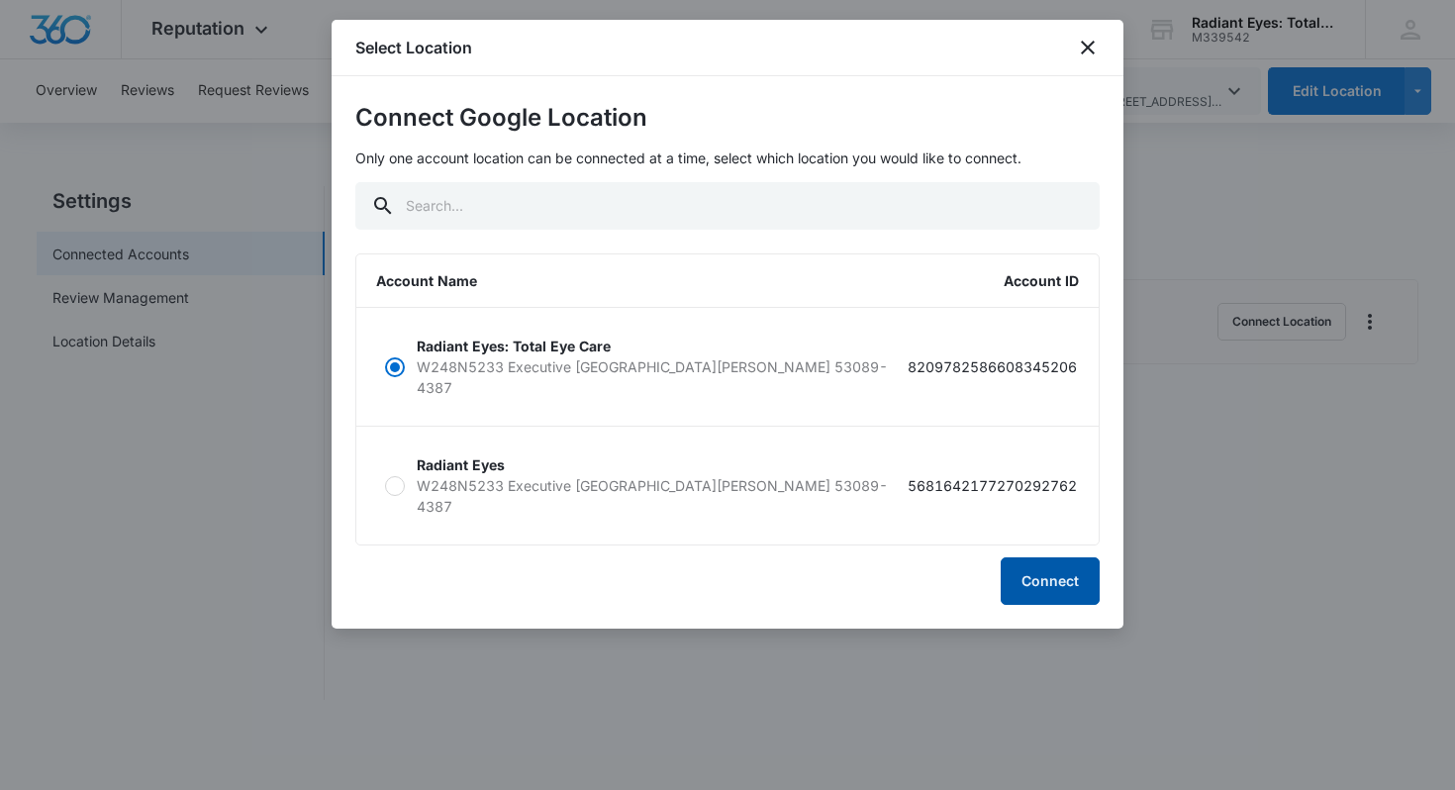
click at [1031, 557] on button "Connect" at bounding box center [1050, 581] width 99 height 48
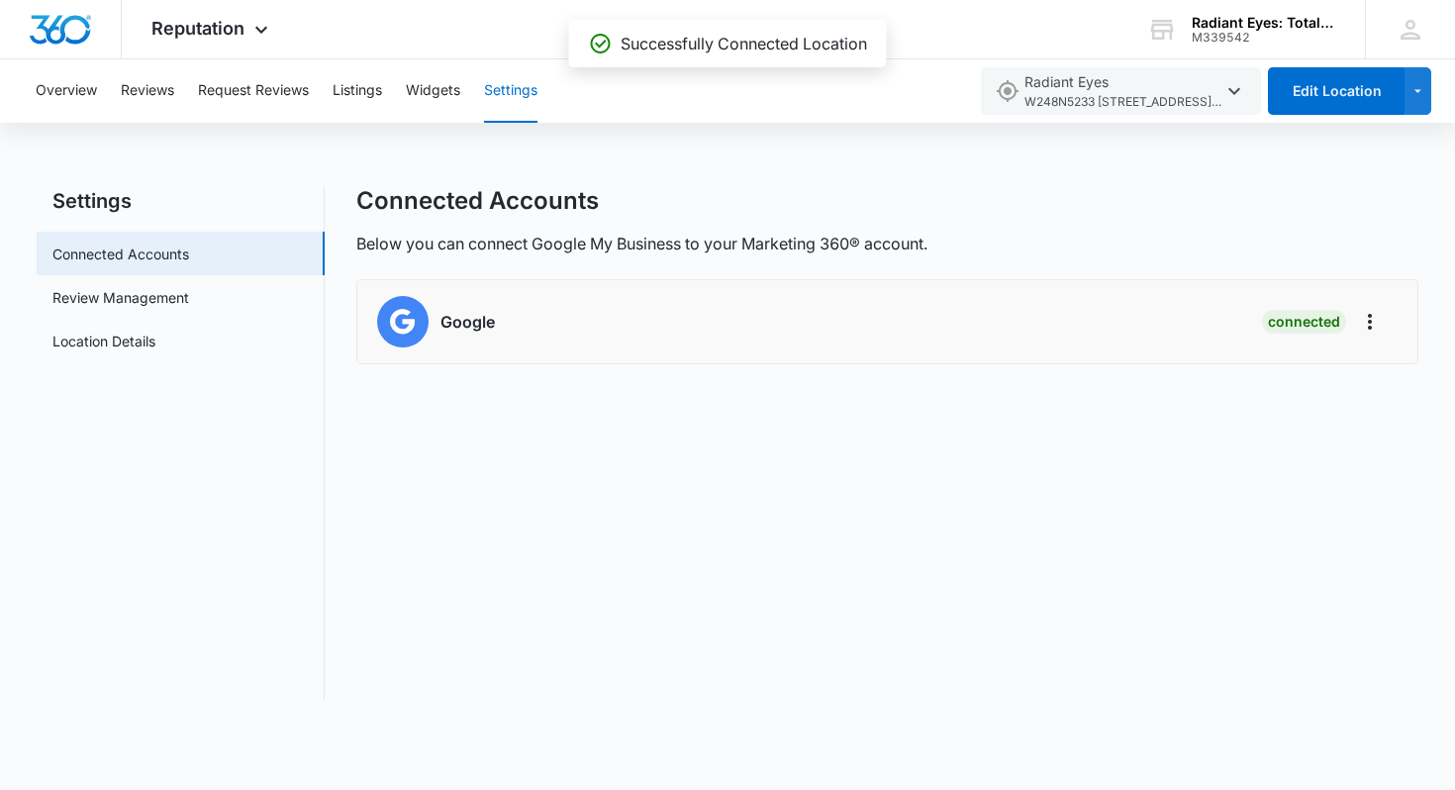
click at [801, 329] on div "Google Connected" at bounding box center [887, 321] width 1021 height 51
click at [450, 334] on div "Google" at bounding box center [436, 321] width 118 height 51
click at [1371, 323] on icon "Actions" at bounding box center [1370, 322] width 24 height 24
click at [1316, 370] on div "Remove Location" at bounding box center [1269, 373] width 131 height 14
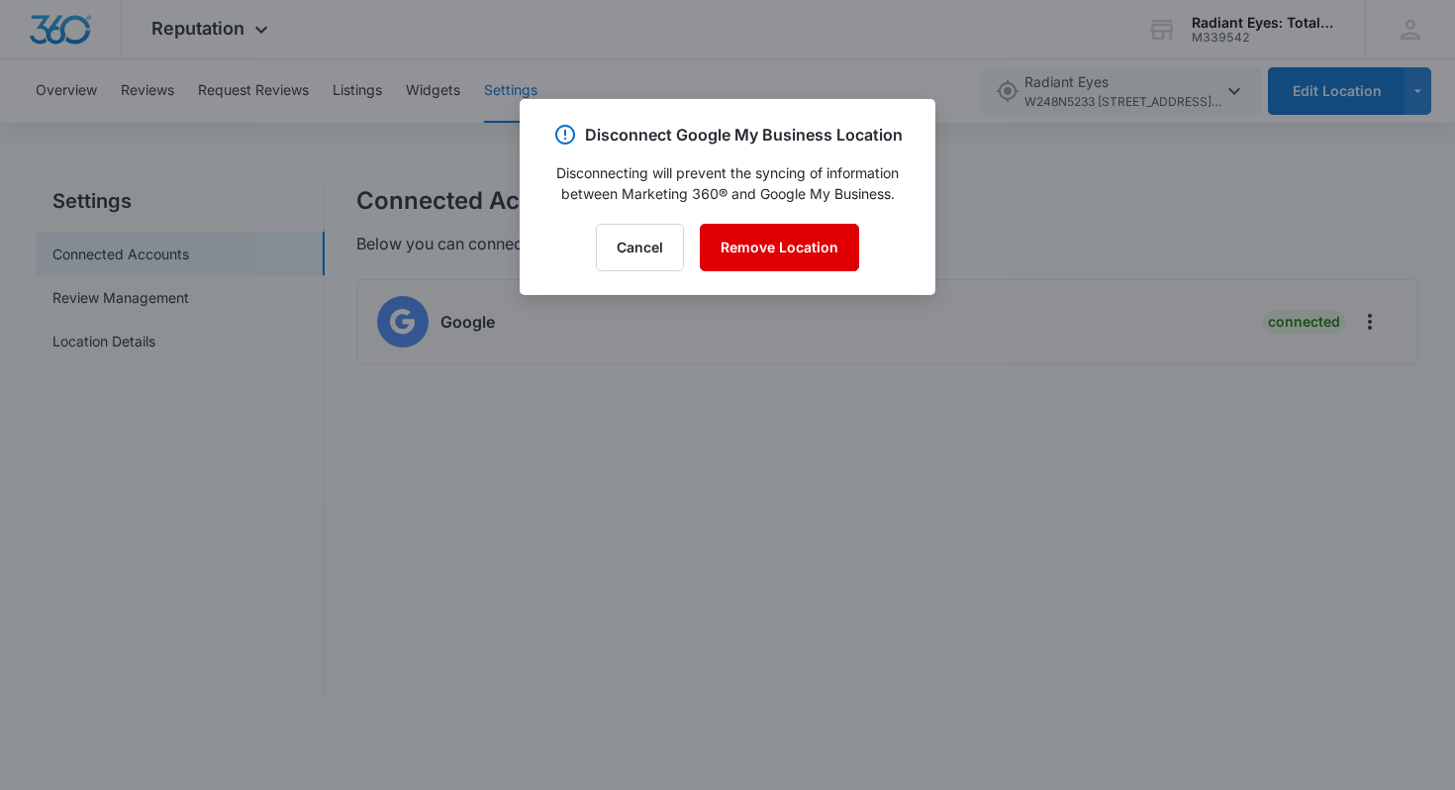
click at [780, 242] on button "Remove Location" at bounding box center [779, 248] width 159 height 48
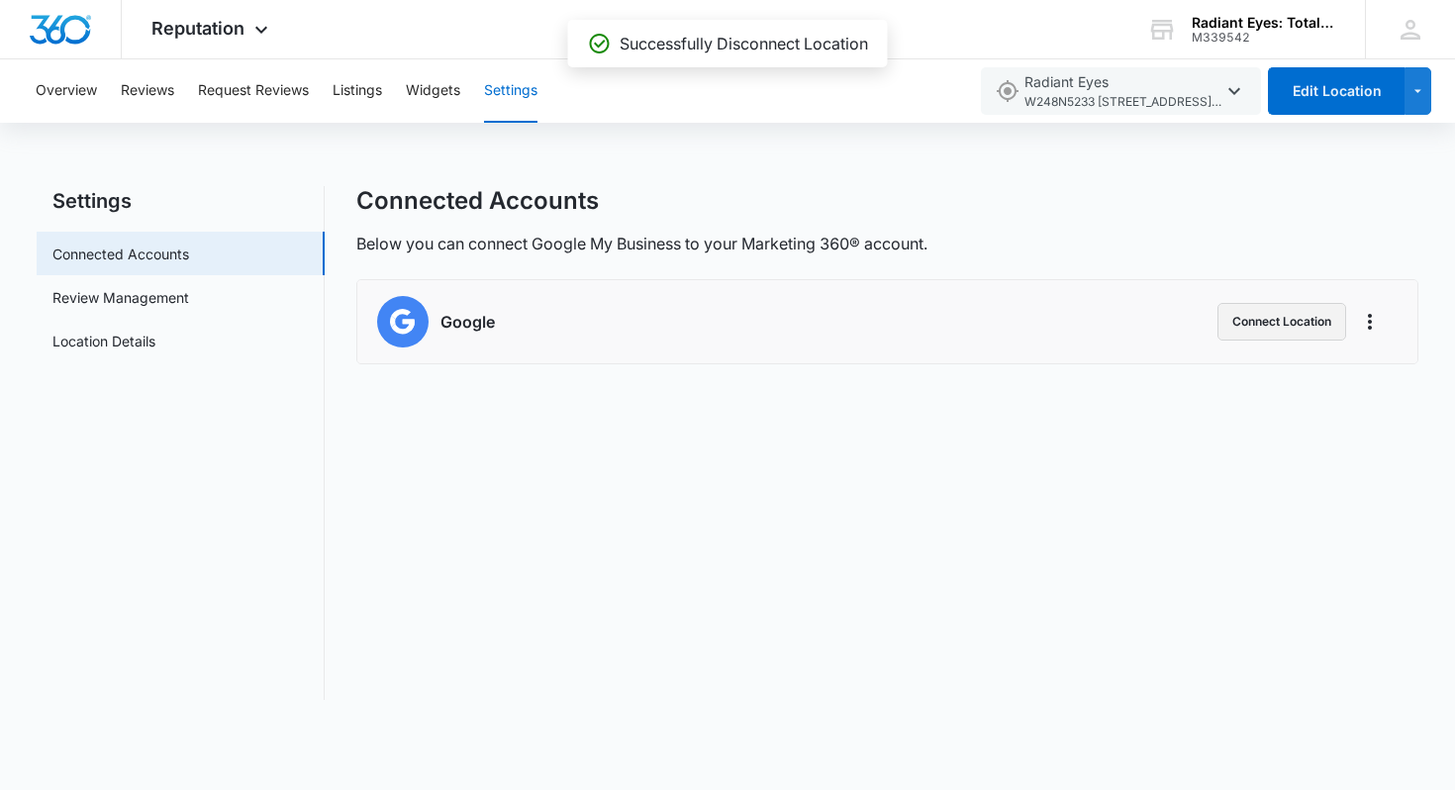
click at [1253, 322] on button "Connect Location" at bounding box center [1281, 322] width 129 height 38
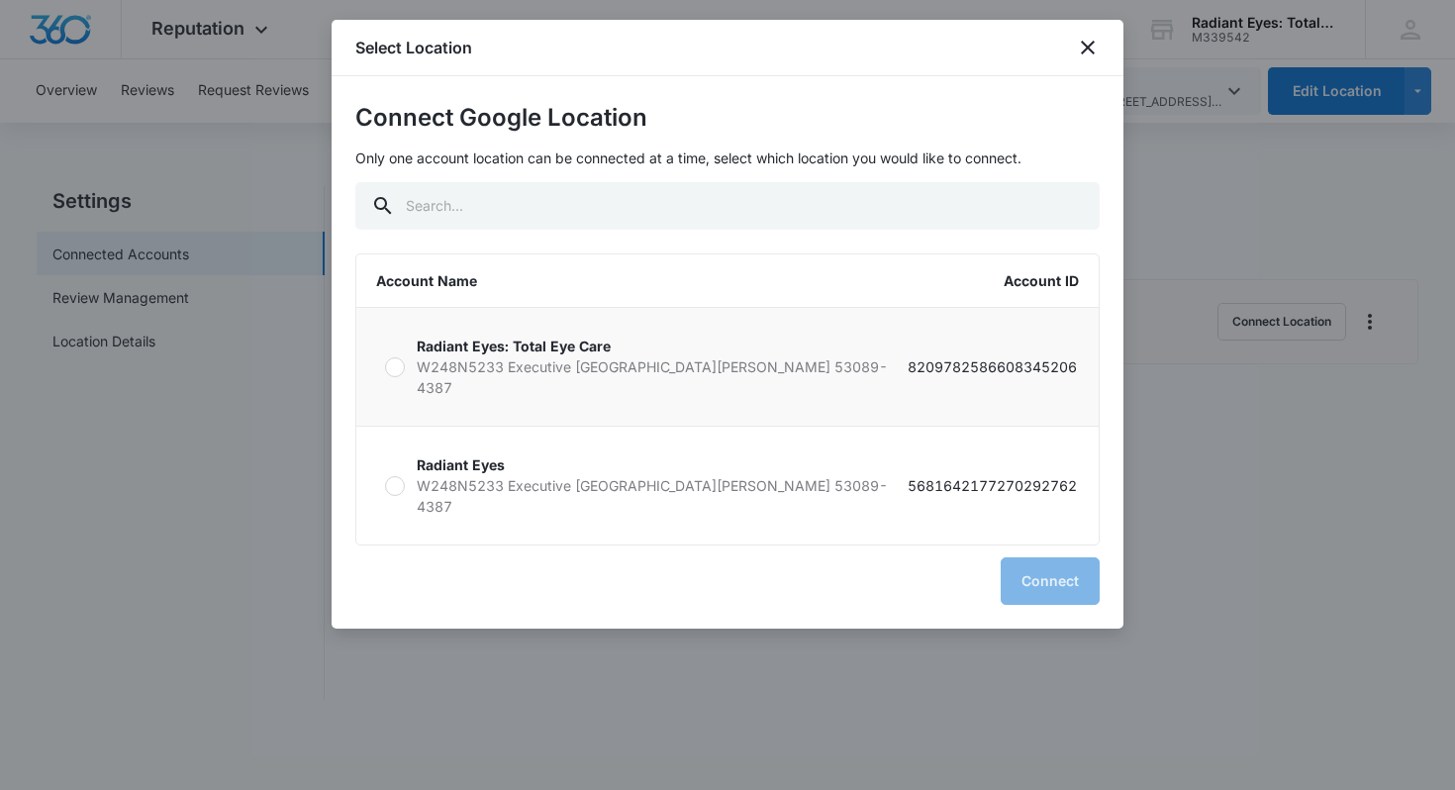
click at [396, 357] on div at bounding box center [395, 367] width 20 height 20
click at [385, 366] on input "Radiant Eyes: Total Eye Care W248N5233 Executive Dr [PERSON_NAME] WI 53089-4387…" at bounding box center [384, 366] width 1 height 1
radio input "true"
click at [1029, 557] on button "Connect" at bounding box center [1050, 581] width 99 height 48
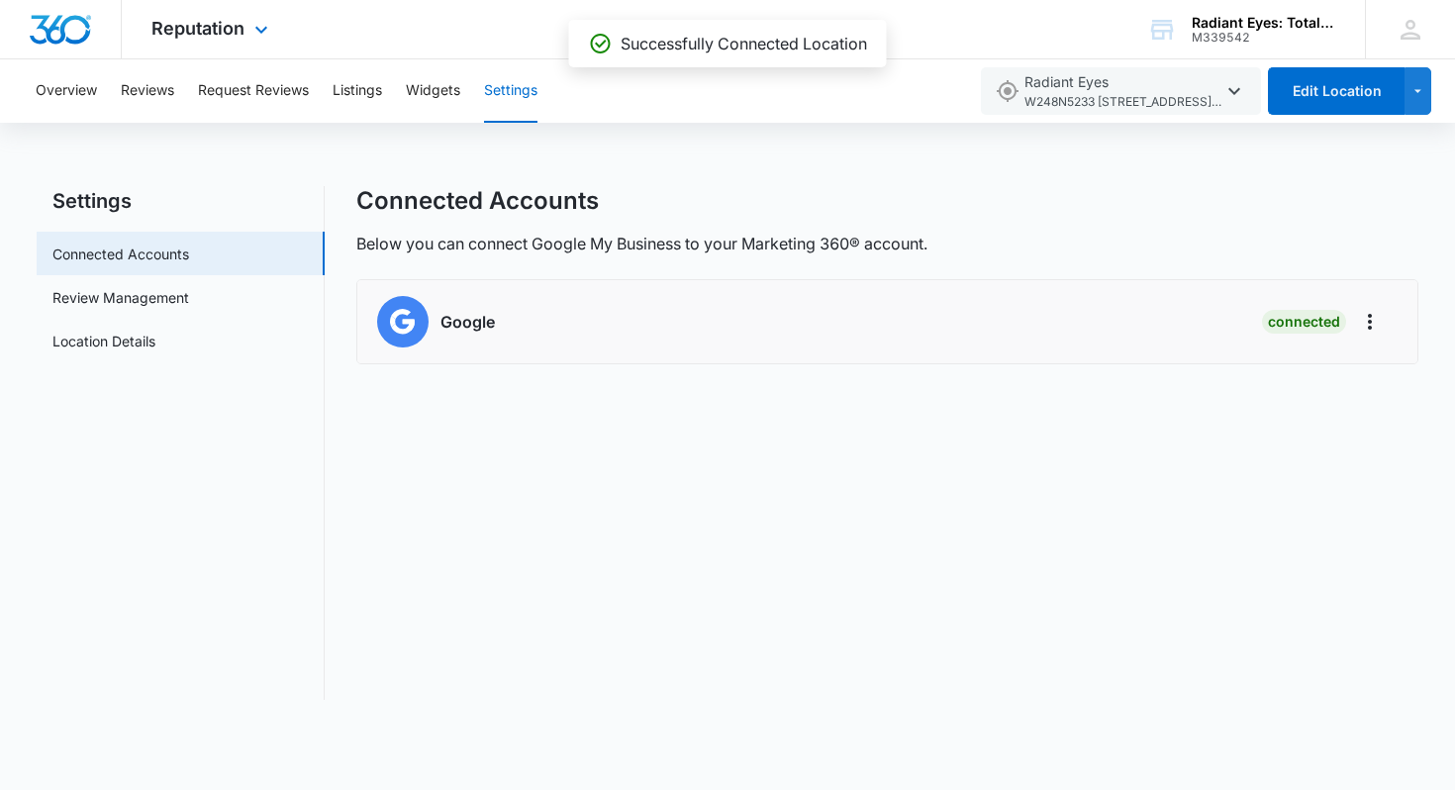
click at [81, 27] on img "Dashboard" at bounding box center [60, 30] width 63 height 30
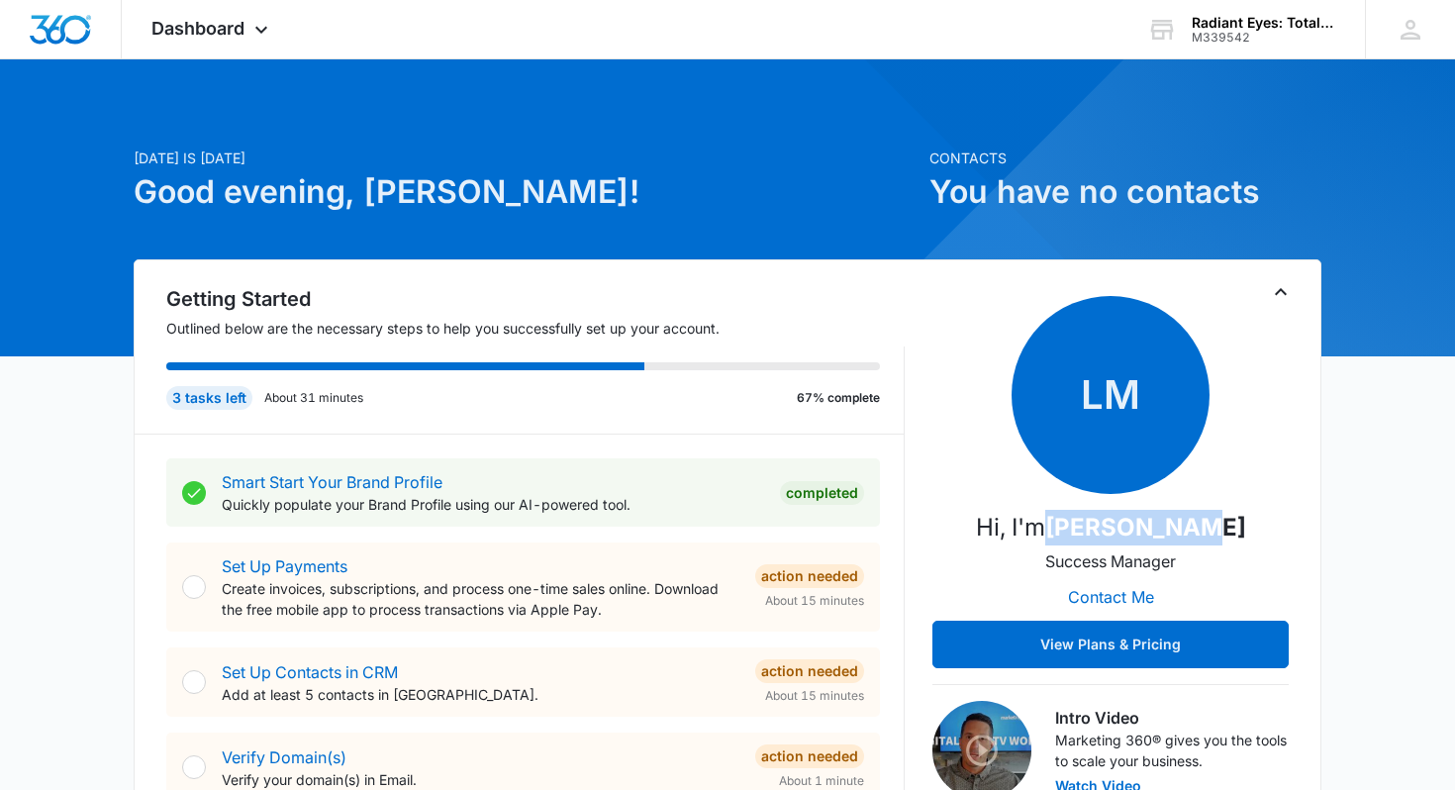
drag, startPoint x: 1080, startPoint y: 538, endPoint x: 1229, endPoint y: 541, distance: 149.5
click at [1229, 541] on div "LM Hi, I'm [PERSON_NAME] Success Manager Contact Me View Plans & Pricing" at bounding box center [1110, 482] width 356 height 372
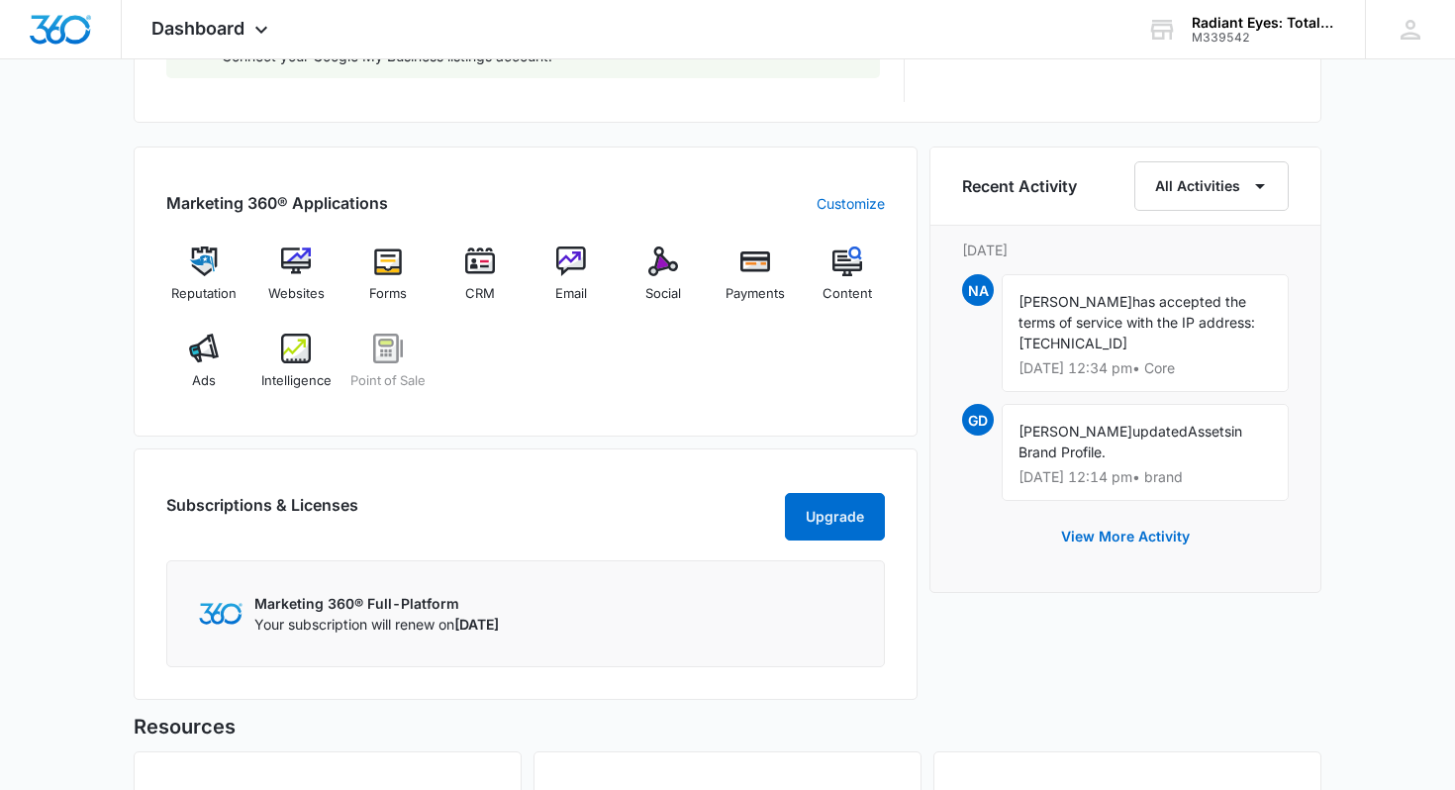
scroll to position [1129, 0]
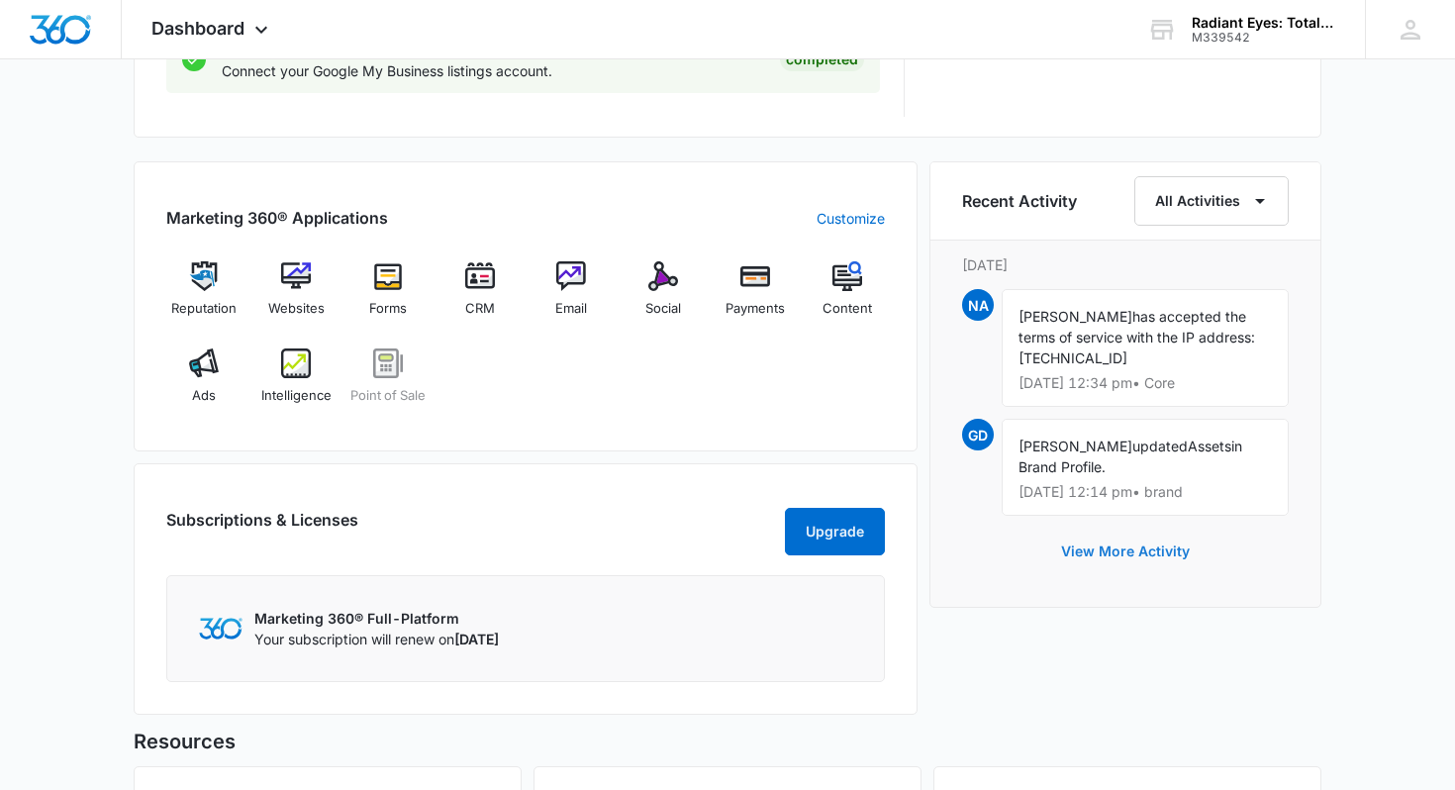
click at [1122, 550] on button "View More Activity" at bounding box center [1125, 552] width 168 height 48
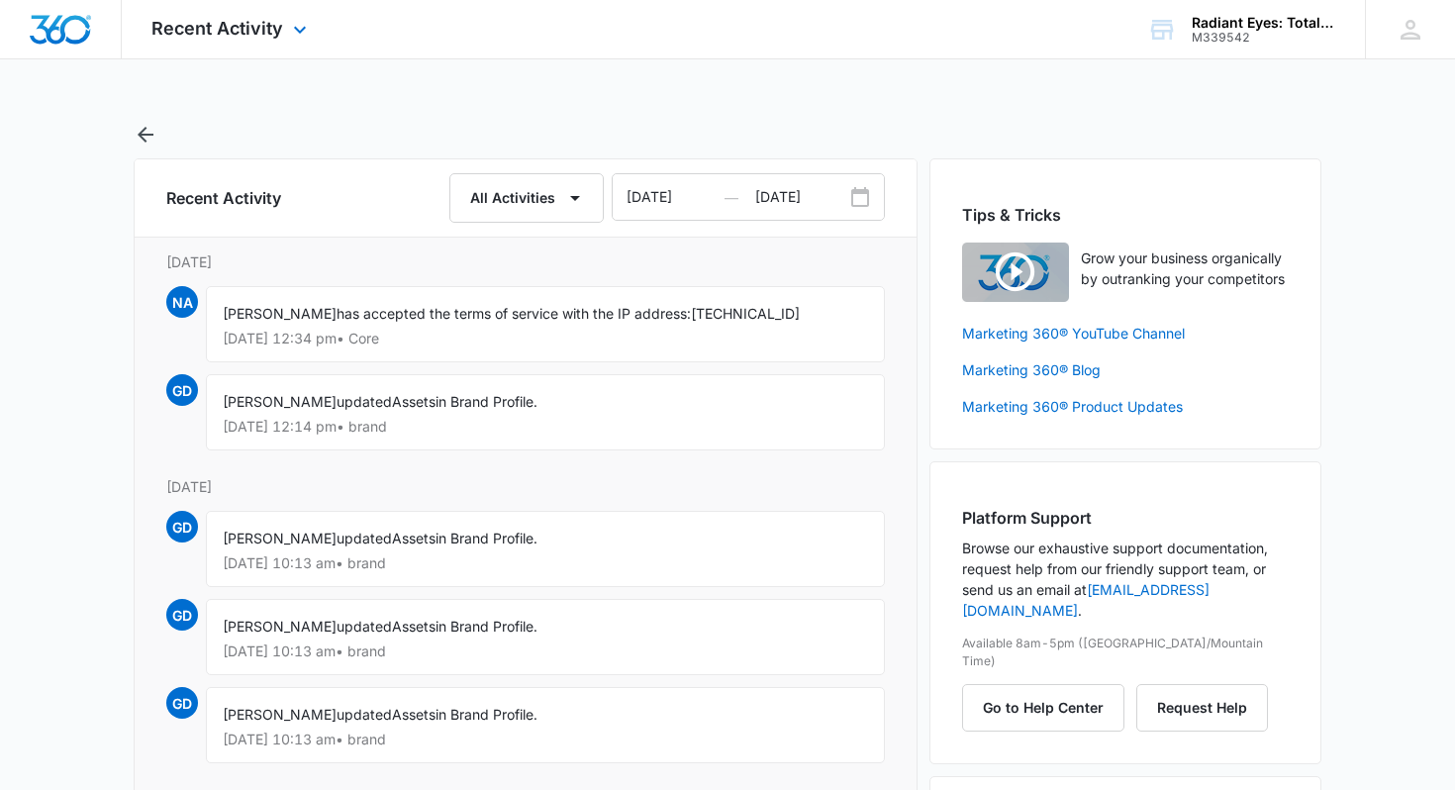
click at [57, 27] on img "Dashboard" at bounding box center [60, 30] width 63 height 30
